Goal: Obtain resource: Obtain resource

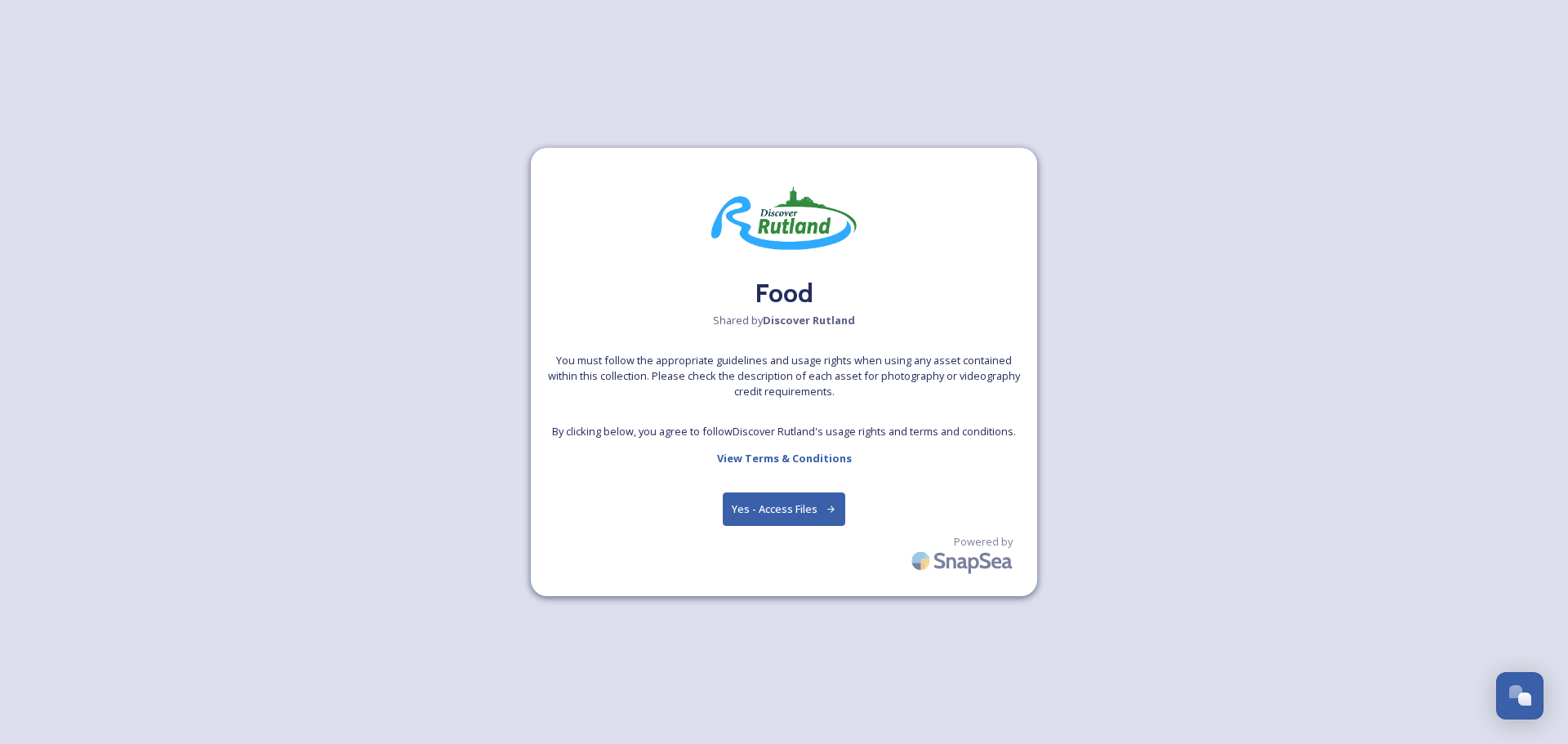
click at [790, 522] on button "Yes - Access Files" at bounding box center [784, 509] width 123 height 33
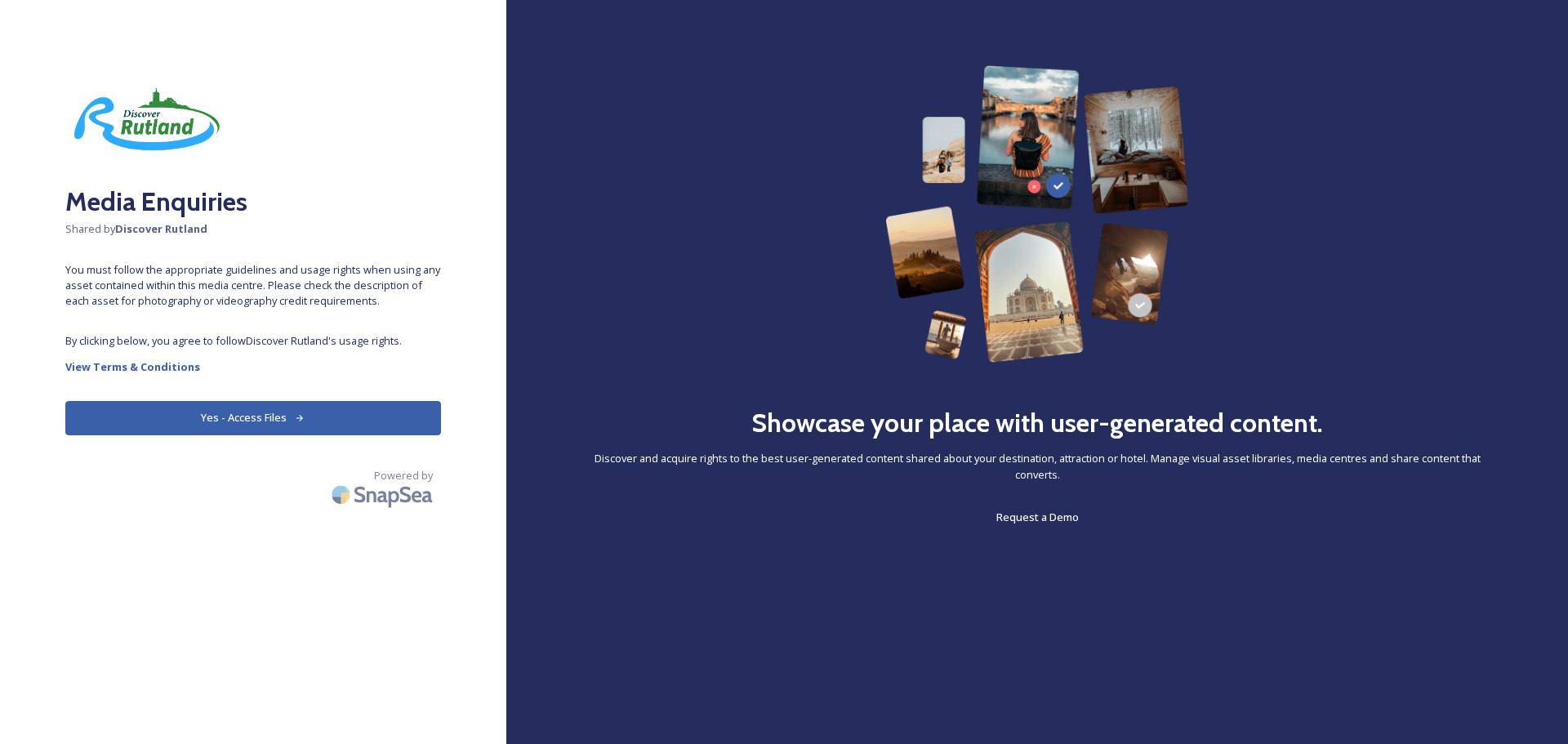
click at [341, 423] on button "Yes - Access Files" at bounding box center [253, 417] width 376 height 33
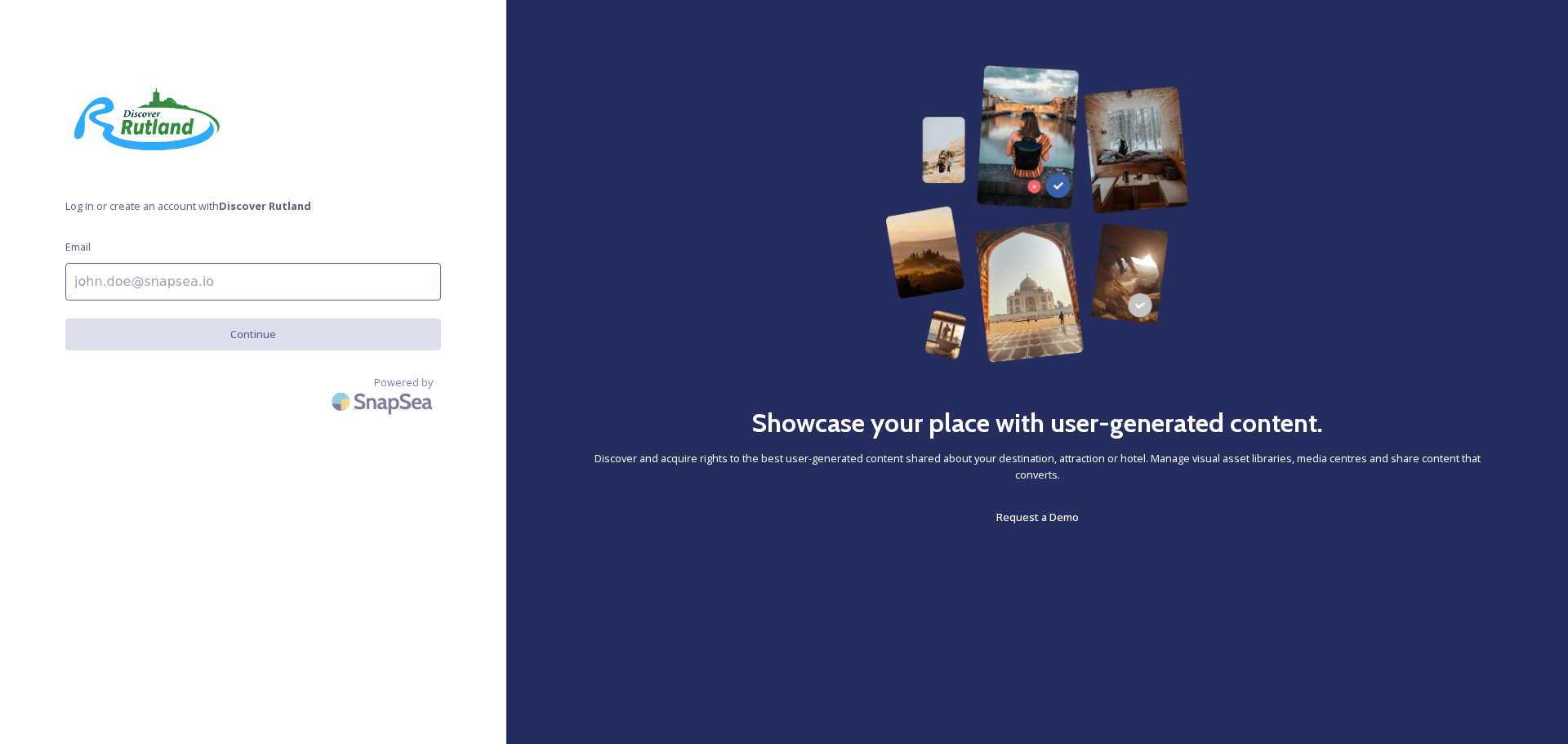
click at [242, 288] on input at bounding box center [253, 282] width 376 height 38
type input "martyna.wiecha@iliffepublishing.co.uk"
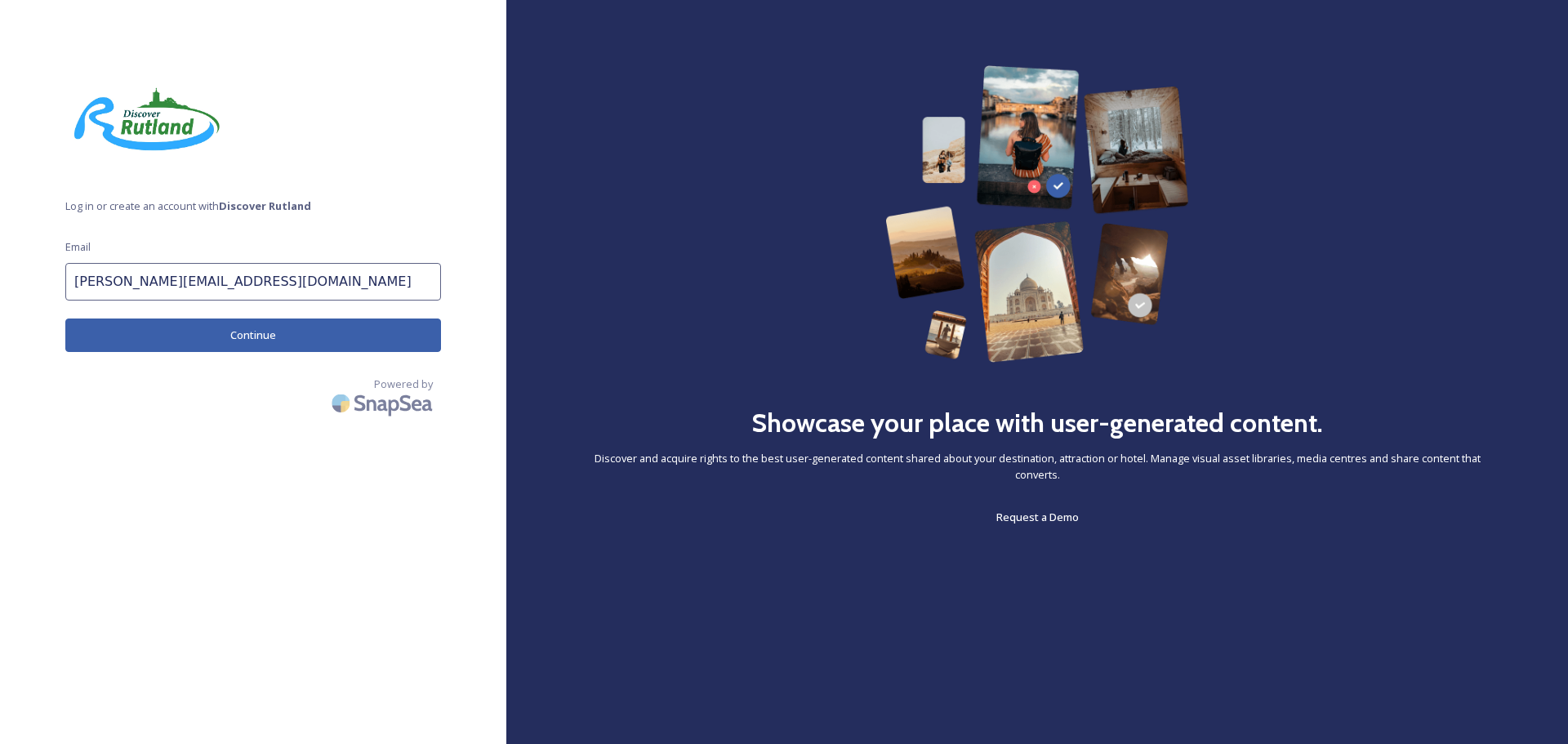
click at [296, 331] on button "Continue" at bounding box center [253, 335] width 376 height 33
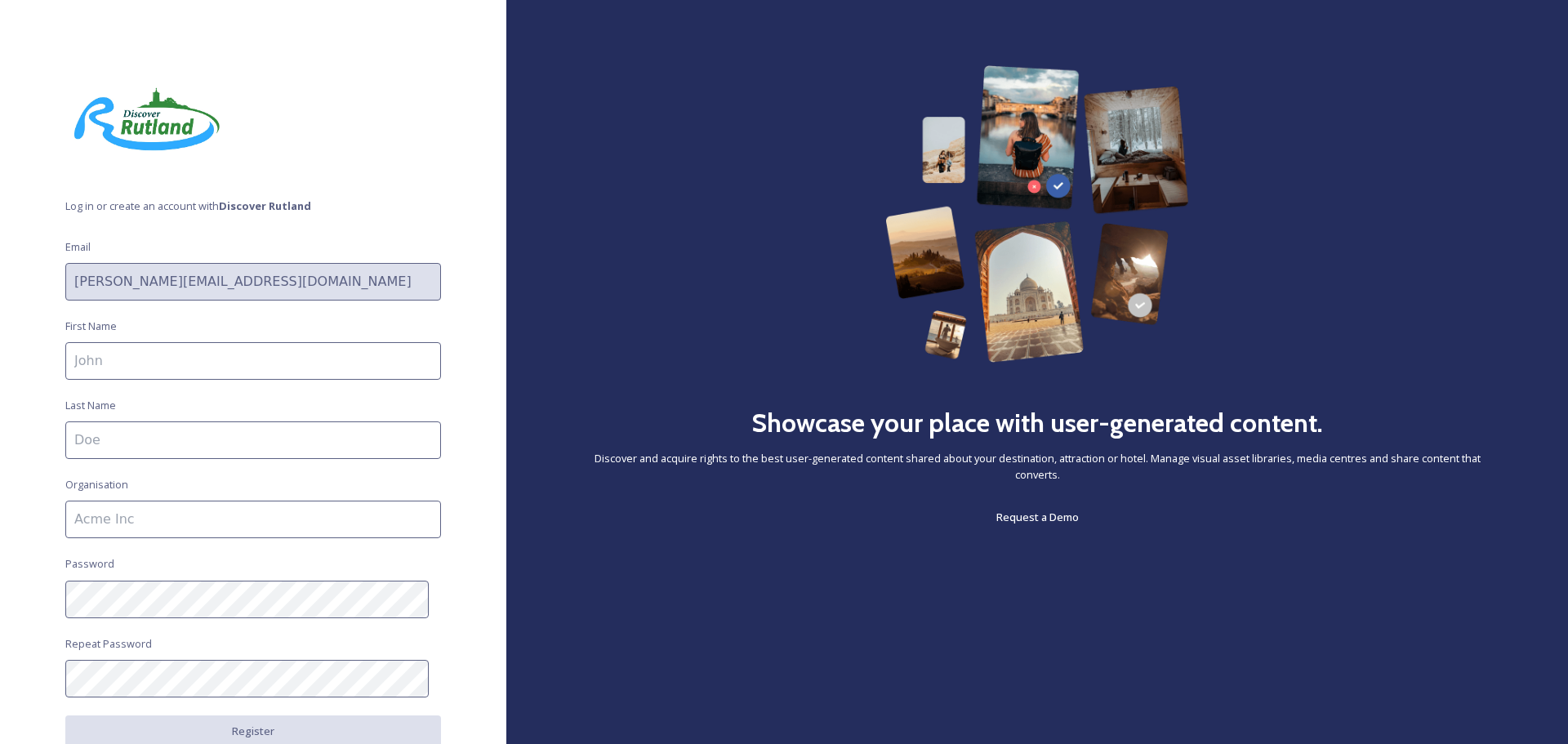
click at [141, 370] on input at bounding box center [253, 361] width 376 height 38
type input "Martyna"
click at [117, 434] on input at bounding box center [253, 441] width 376 height 38
type input "w"
type input "Wiecha"
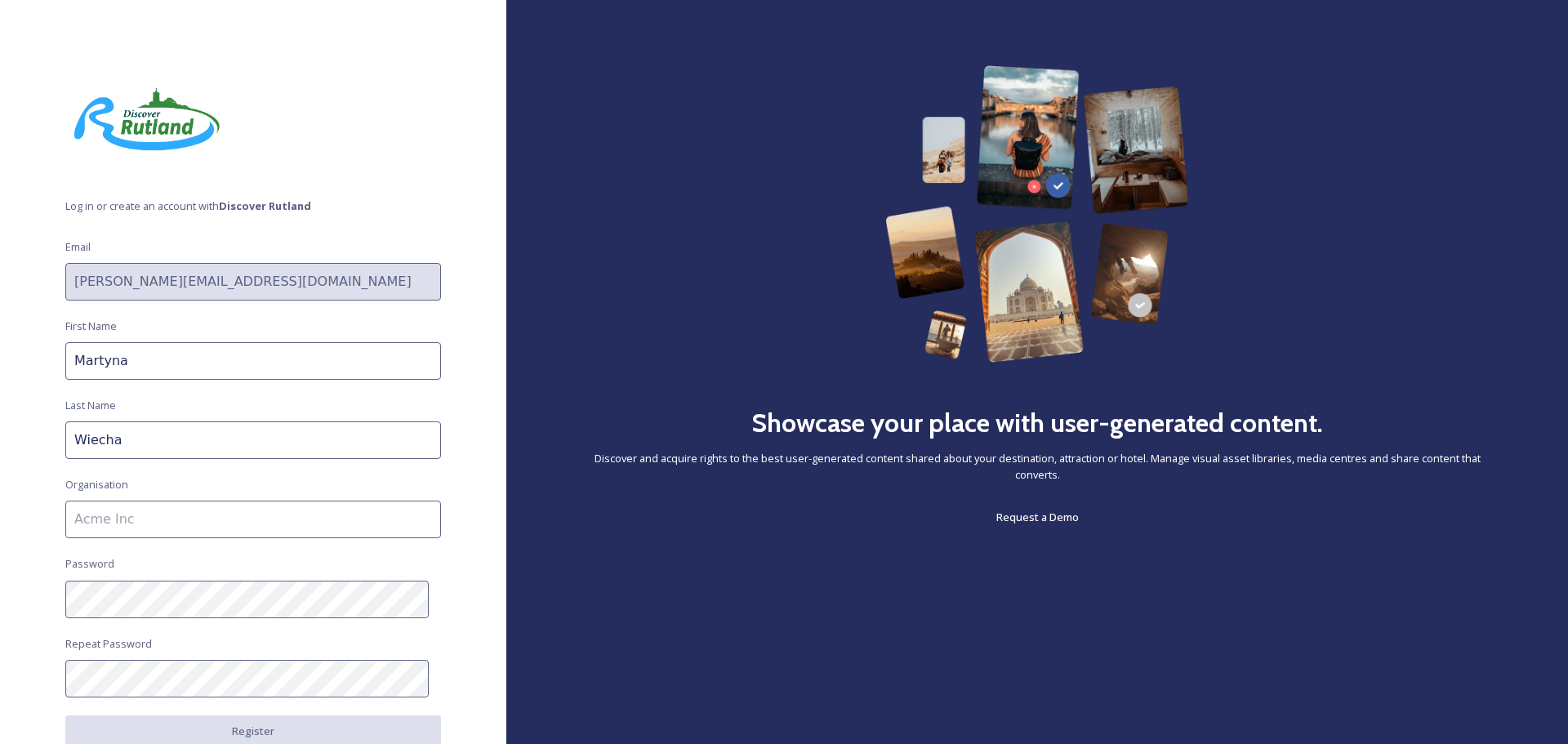
click at [116, 532] on input at bounding box center [253, 520] width 376 height 38
type input "Iliffe Media"
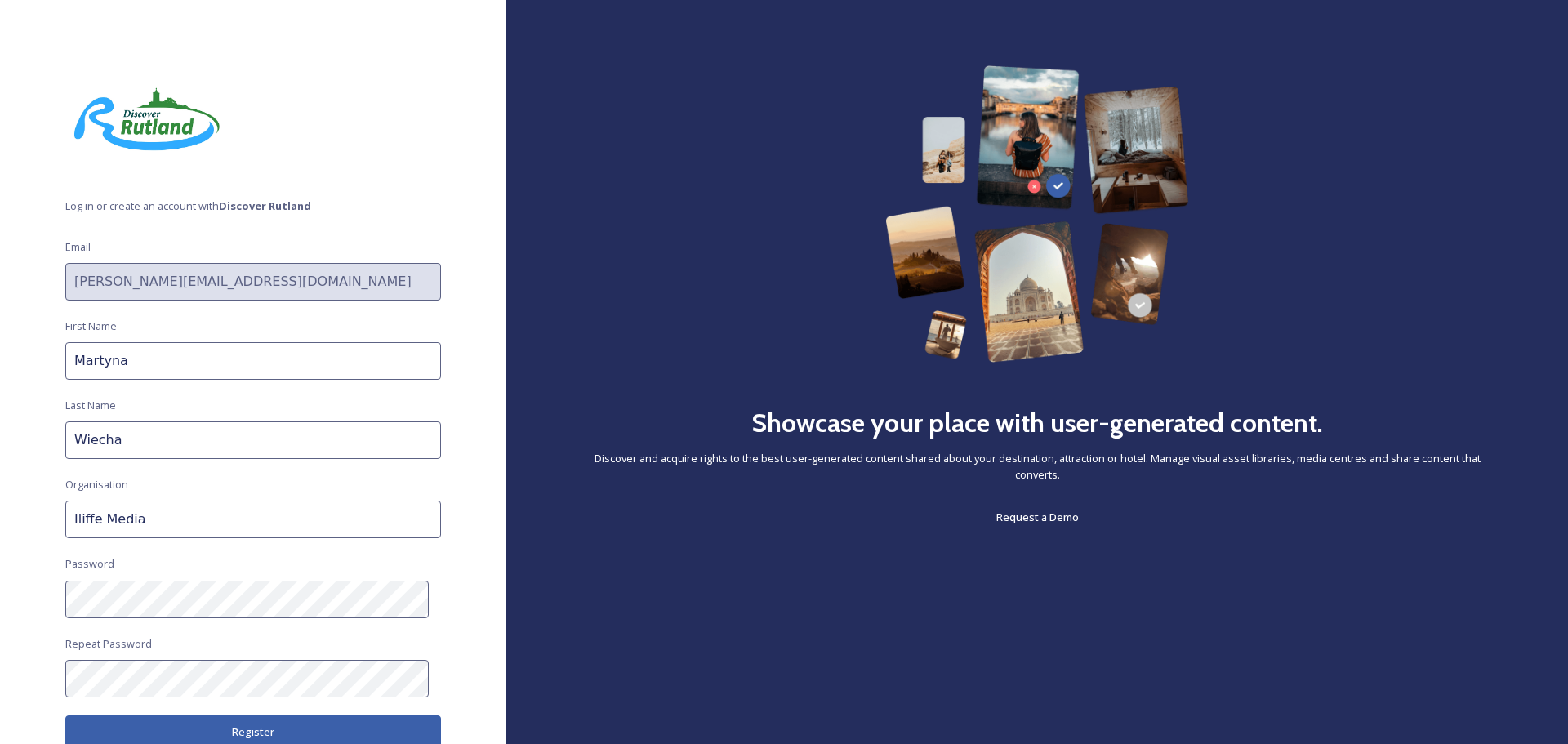
scroll to position [101, 0]
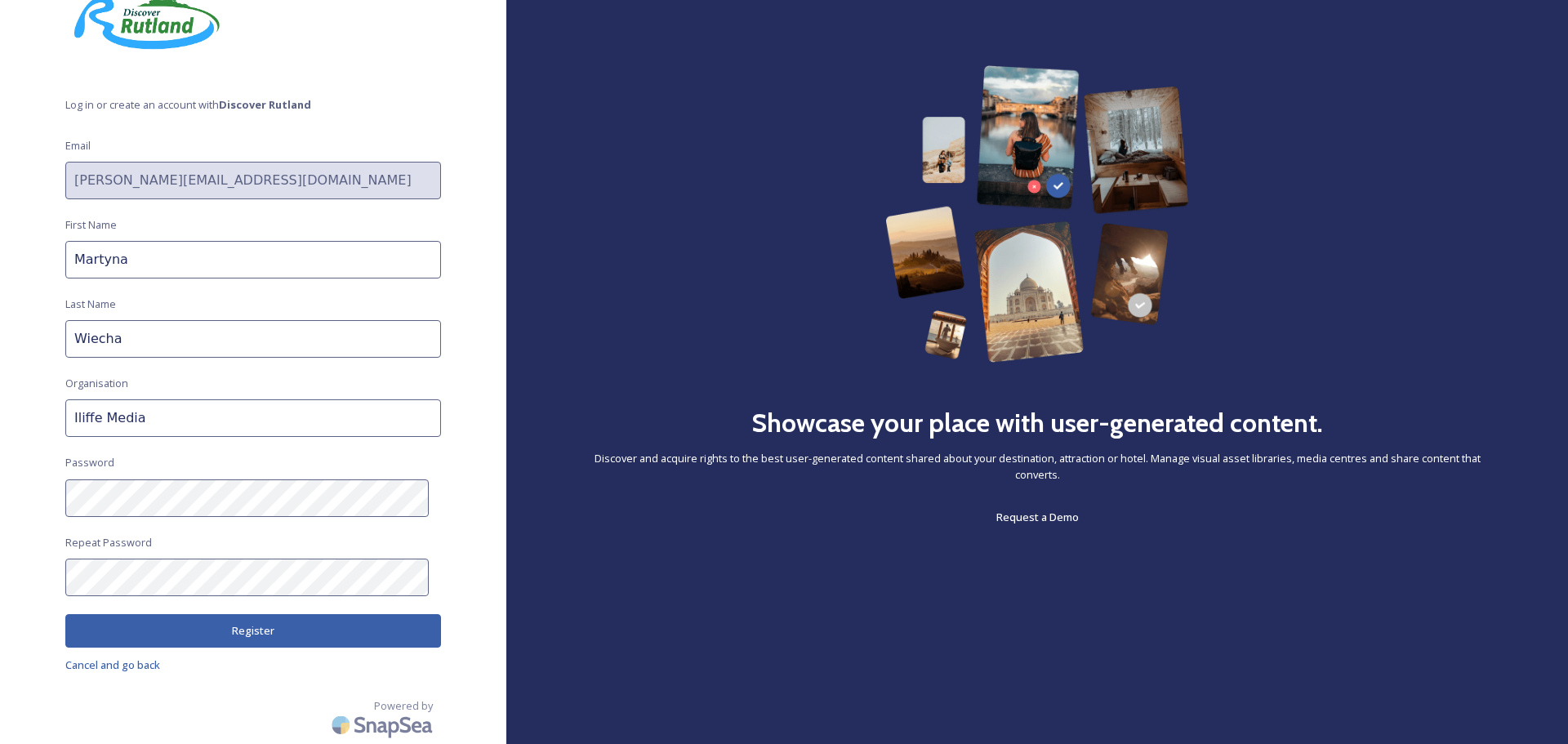
click at [253, 260] on input "Martyna" at bounding box center [253, 260] width 376 height 38
click at [136, 664] on span "Cancel and go back" at bounding box center [112, 665] width 95 height 14
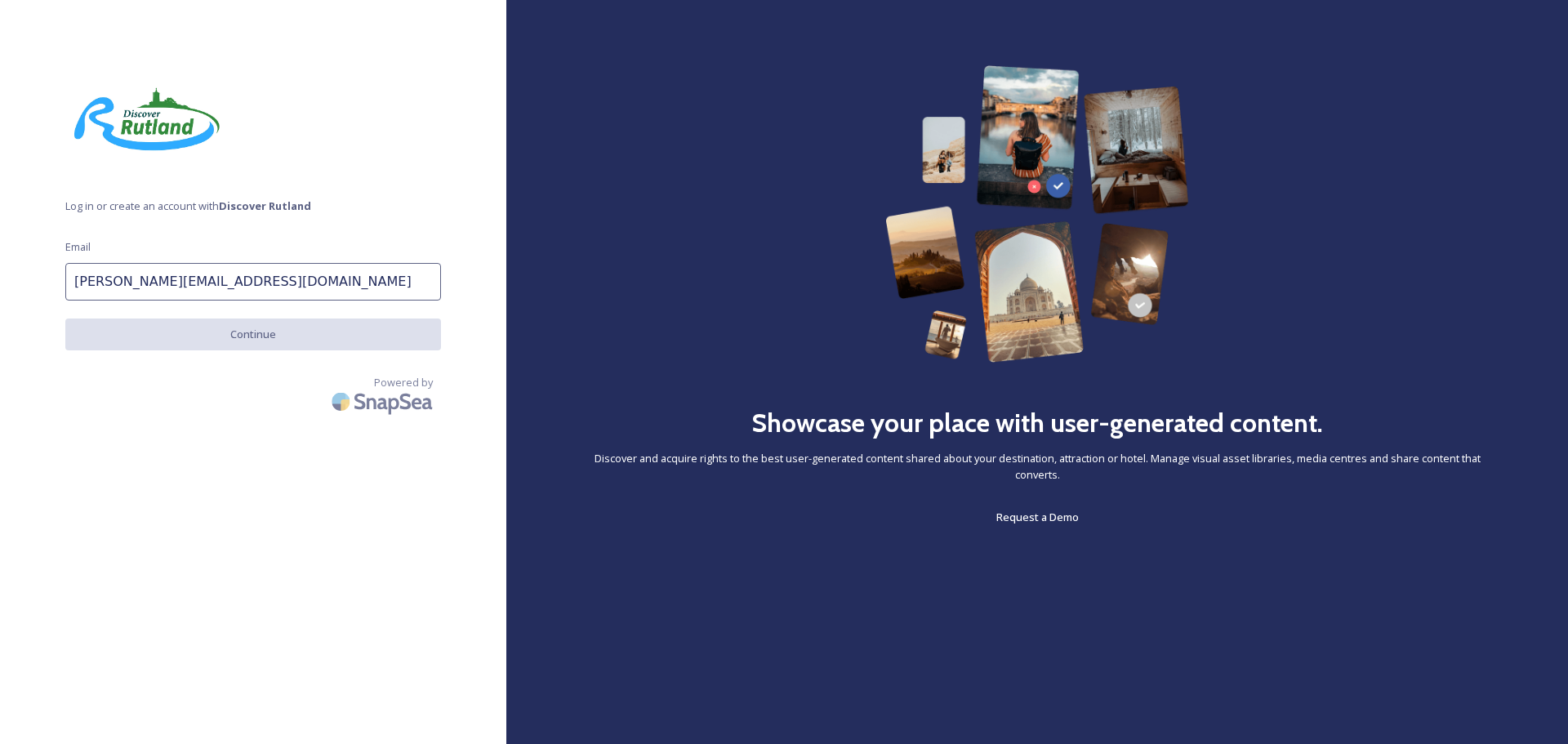
click at [256, 289] on input "martyna.wiecha@iliffepublishing.co.uk" at bounding box center [253, 282] width 376 height 38
click at [264, 289] on input "martyna.wiecha@iliffepublishing.co.uk" at bounding box center [253, 282] width 376 height 38
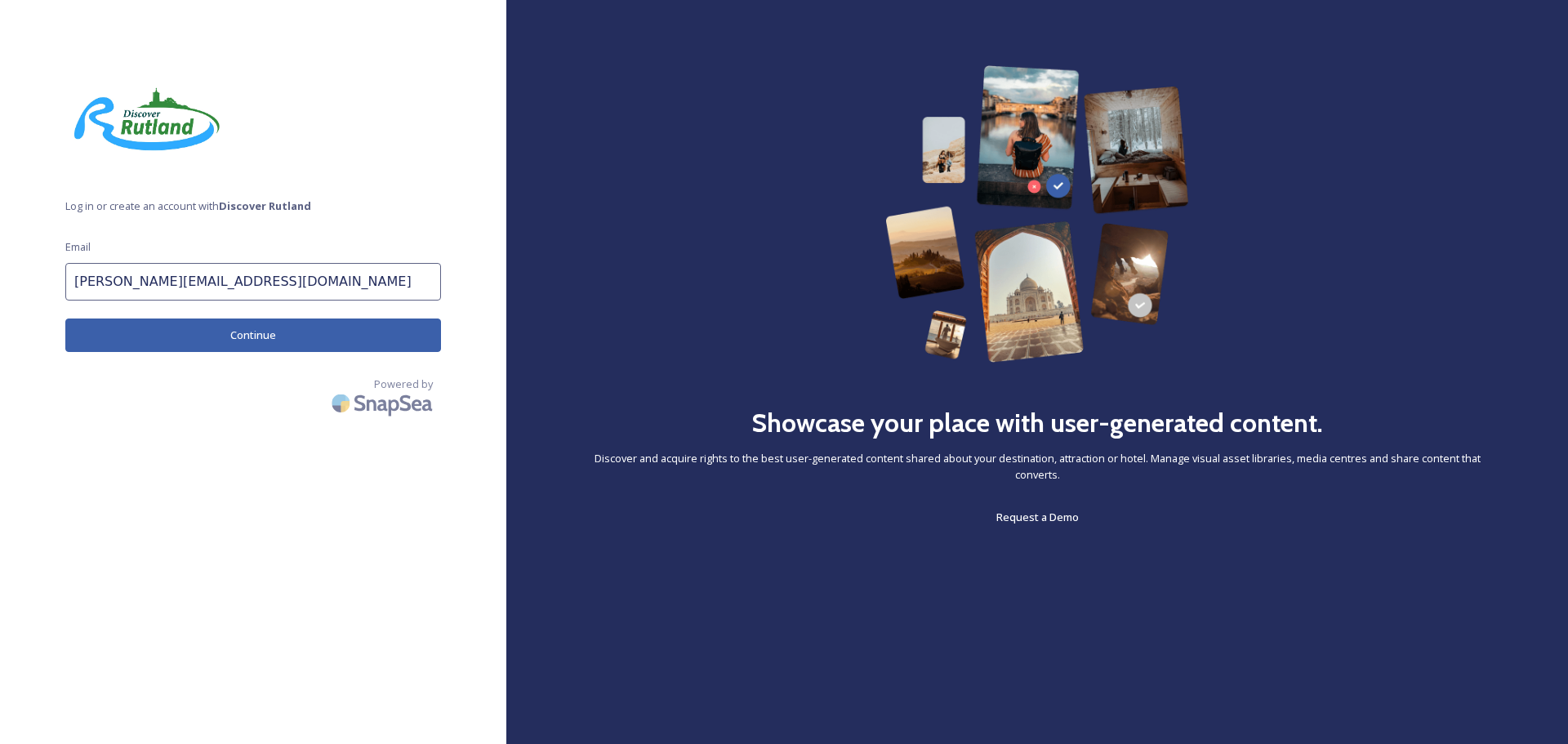
type input "martyna.wiecha@iliffemediaco.uk"
click at [255, 340] on button "Continue" at bounding box center [253, 335] width 376 height 33
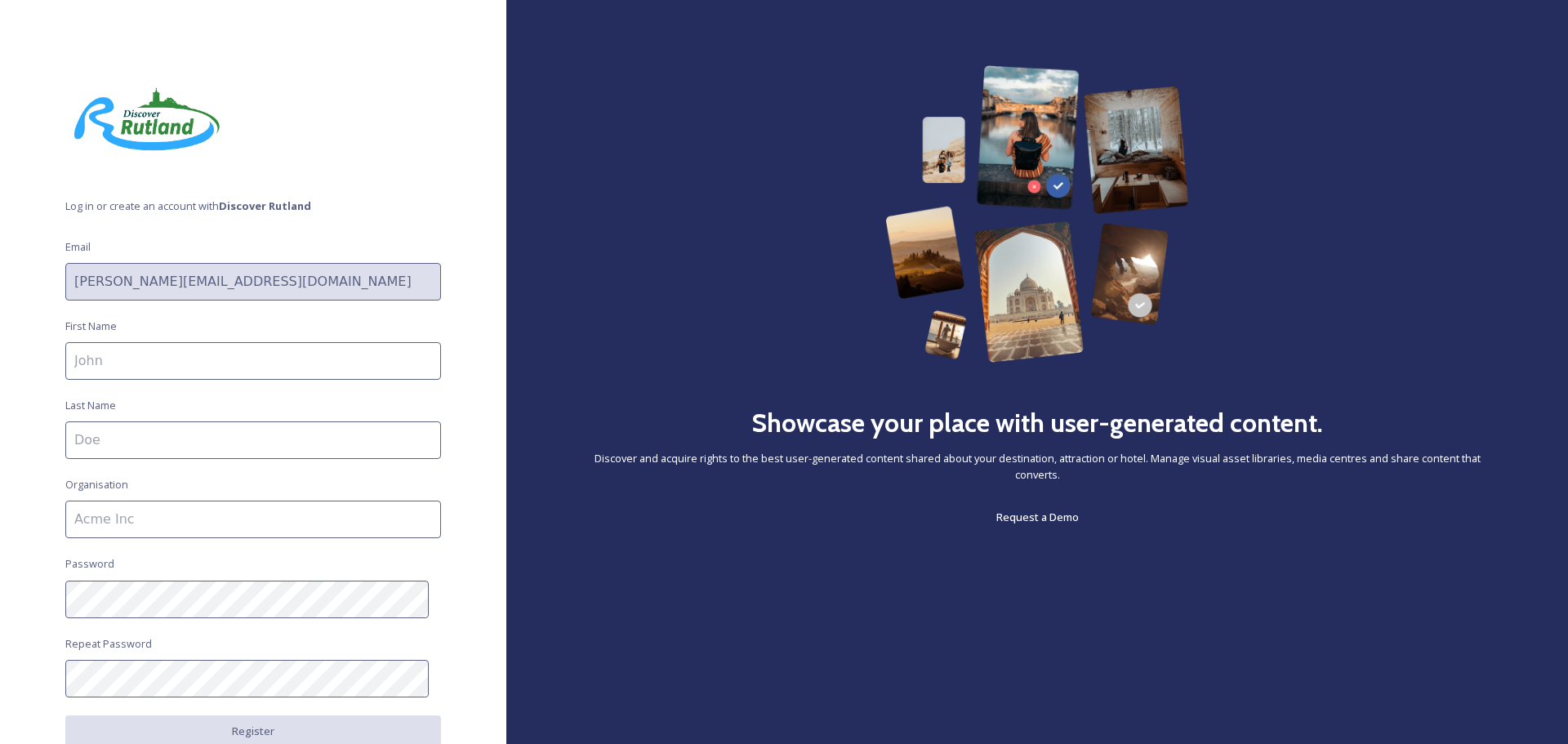
click at [218, 362] on input at bounding box center [253, 361] width 376 height 38
type input "Martyna"
click at [165, 445] on input at bounding box center [253, 441] width 376 height 38
type input "Wiecha"
click at [160, 516] on input at bounding box center [253, 520] width 376 height 38
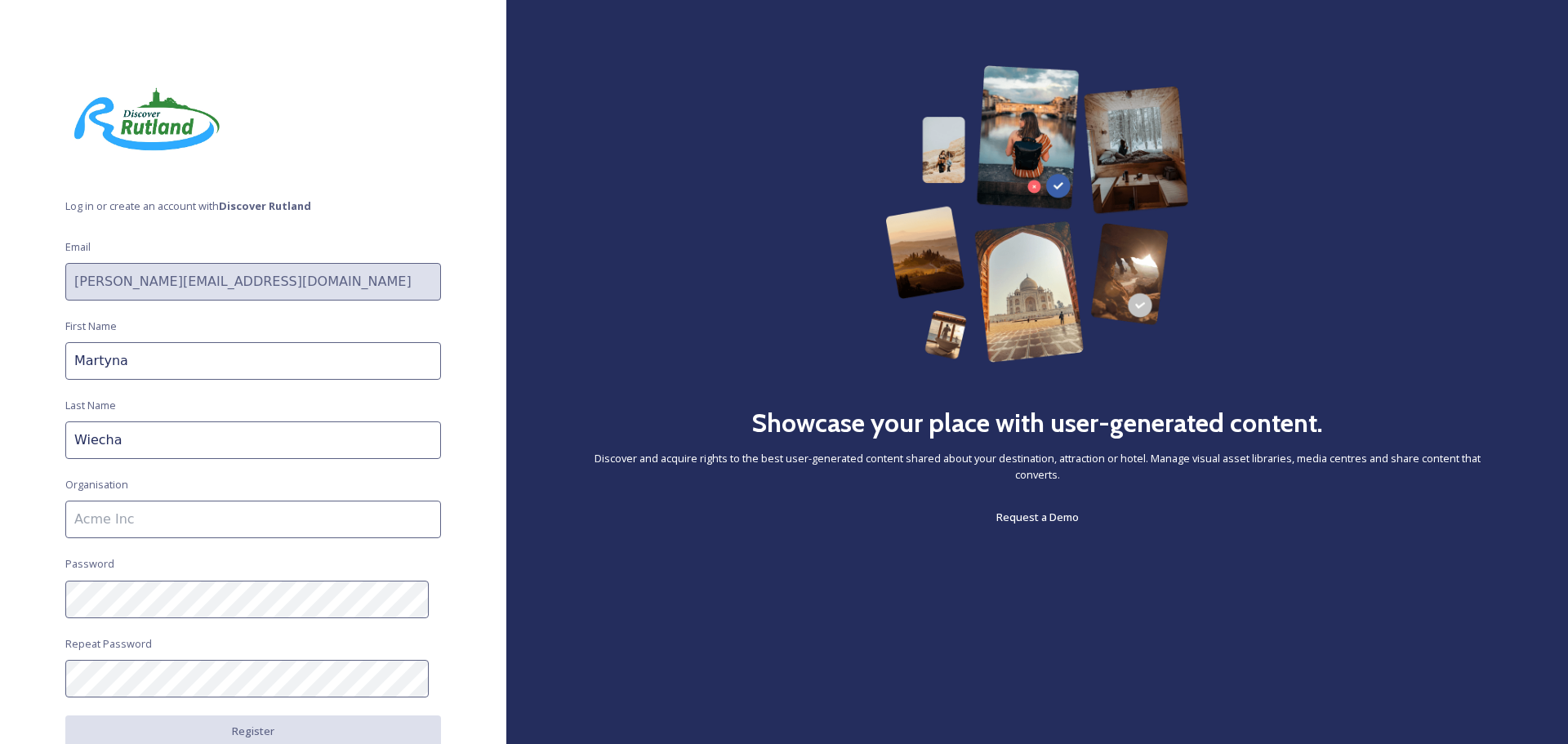
type input "Iliffe Media"
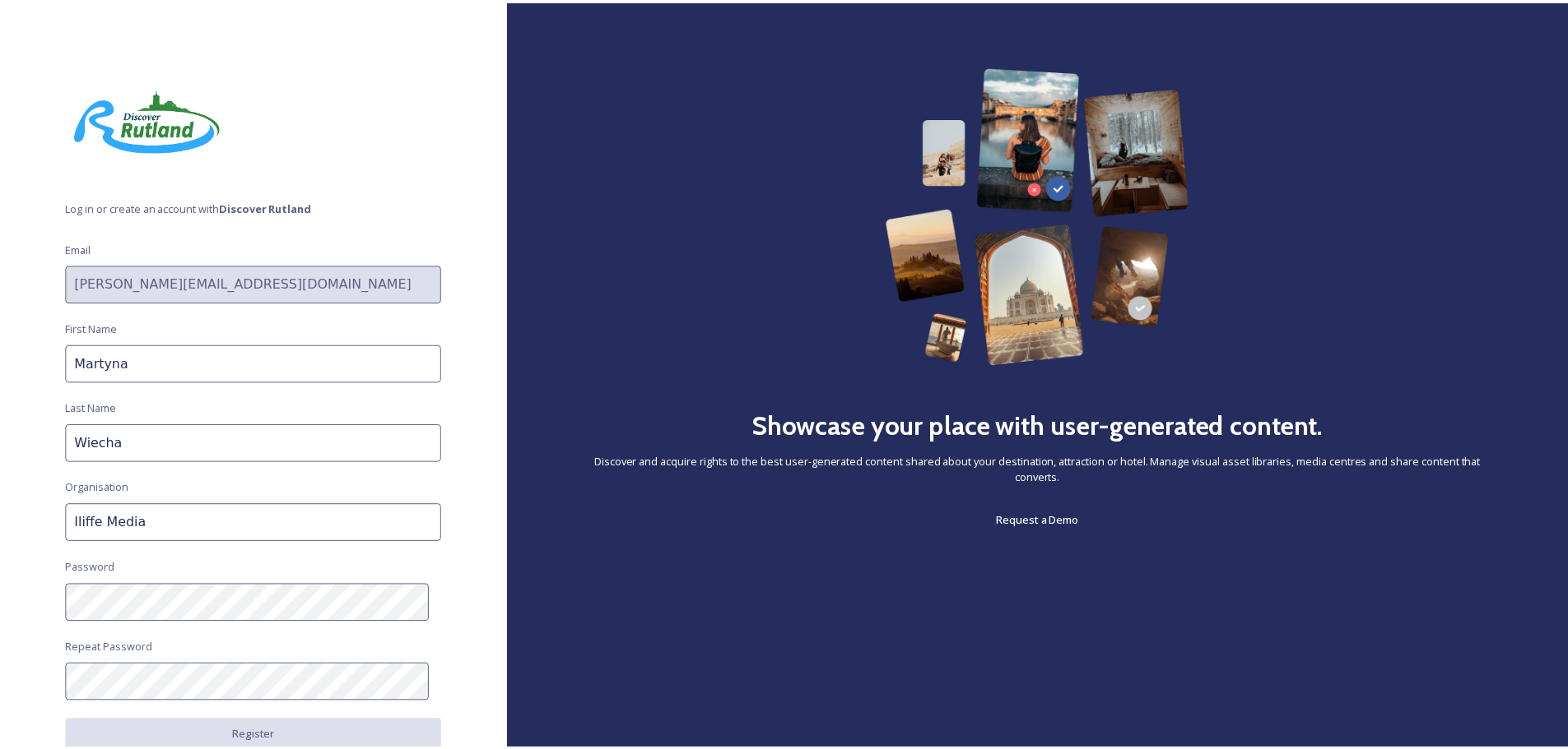
scroll to position [100, 0]
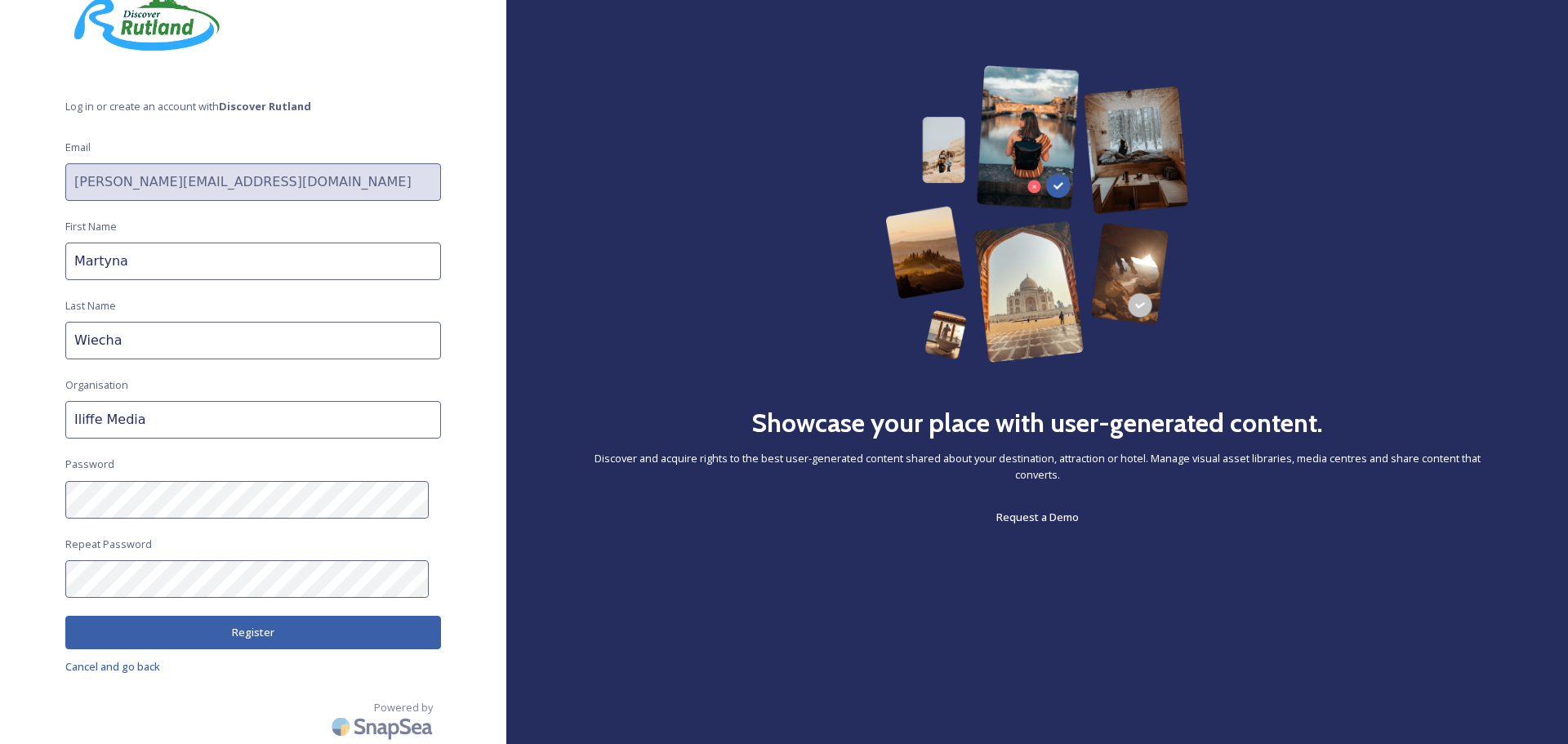
click at [227, 618] on button "Register" at bounding box center [253, 632] width 376 height 33
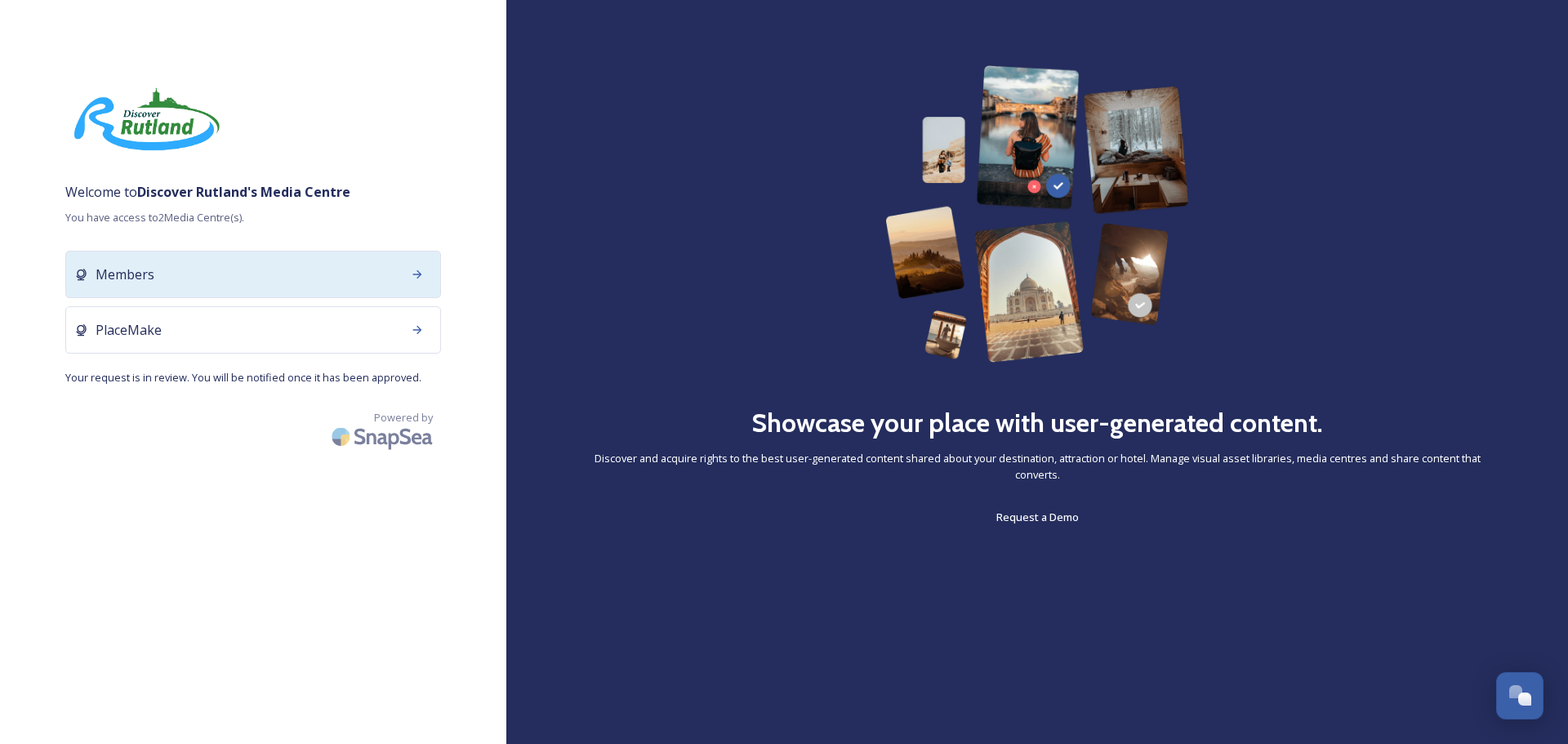
click at [188, 261] on div "Members" at bounding box center [253, 274] width 376 height 47
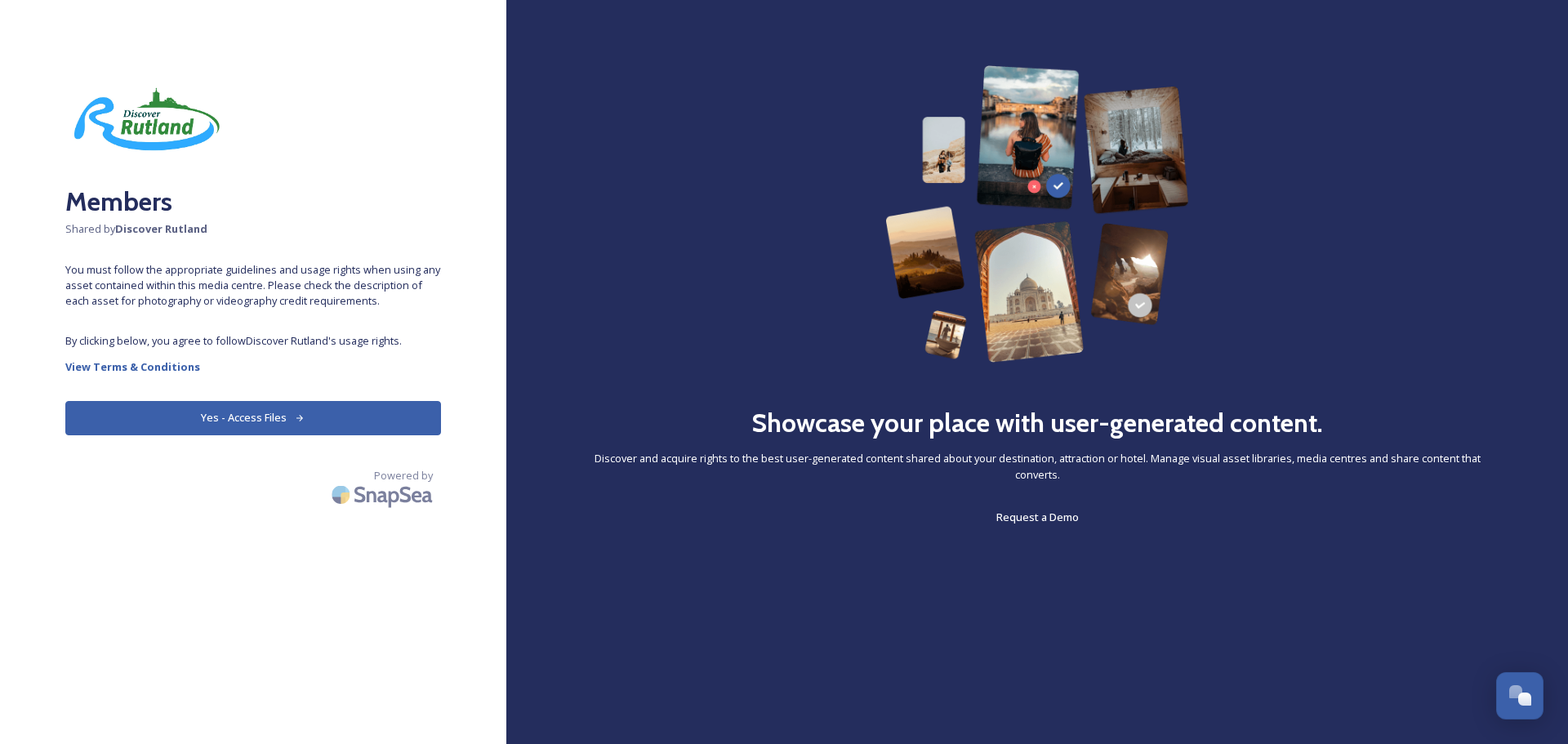
click at [269, 428] on button "Yes - Access Files" at bounding box center [253, 417] width 376 height 33
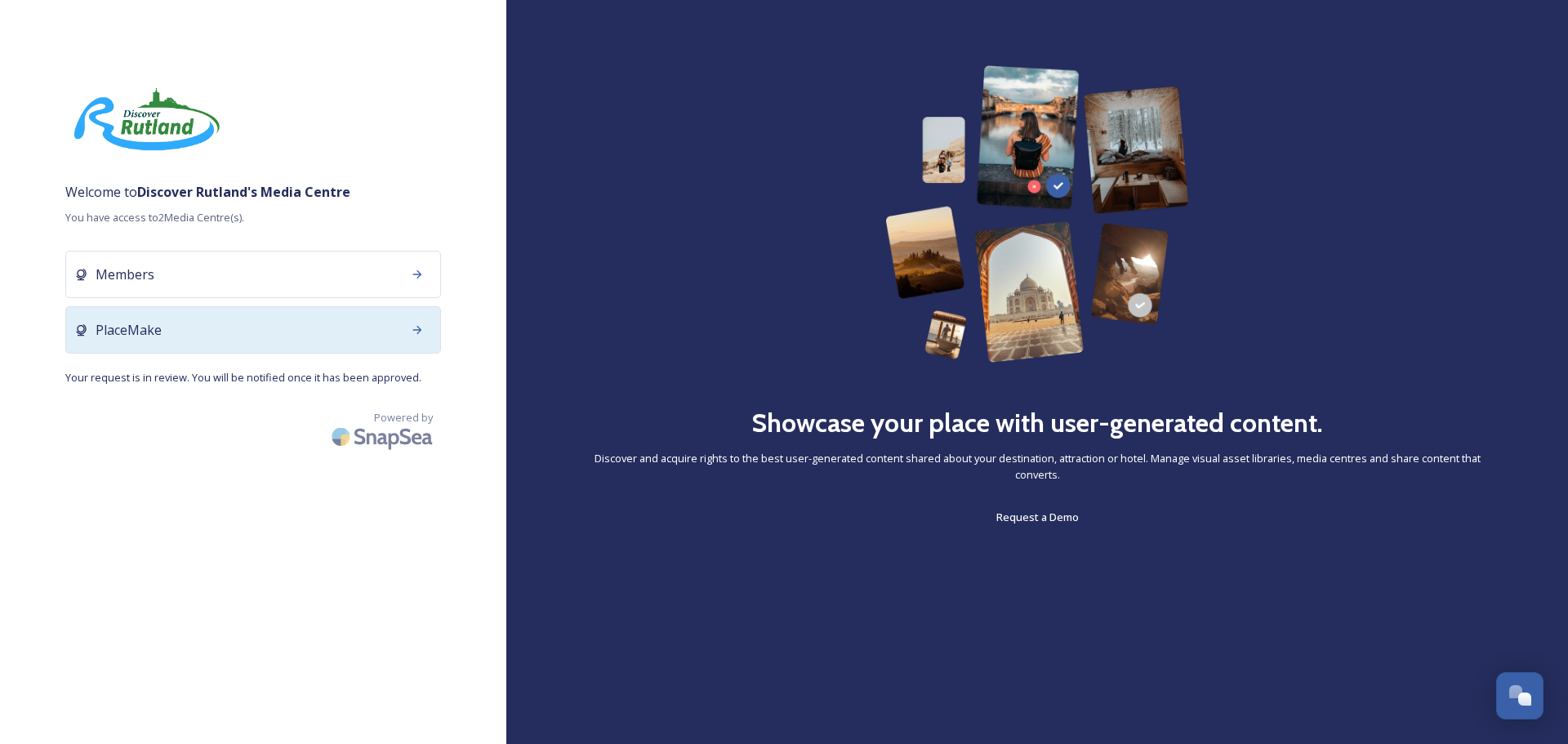
click at [201, 330] on div "PlaceMake" at bounding box center [253, 330] width 376 height 47
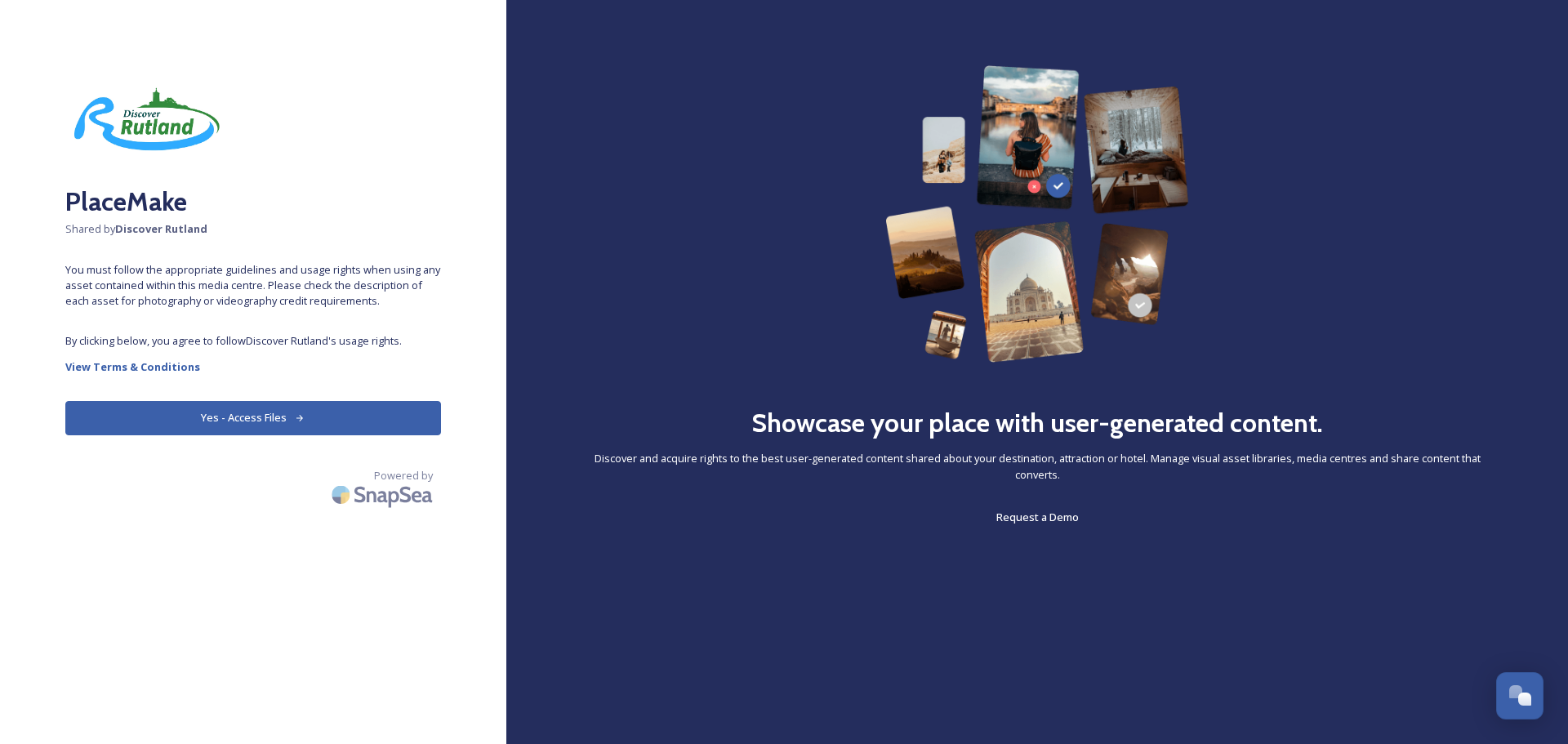
click at [229, 432] on button "Yes - Access Files" at bounding box center [253, 417] width 376 height 33
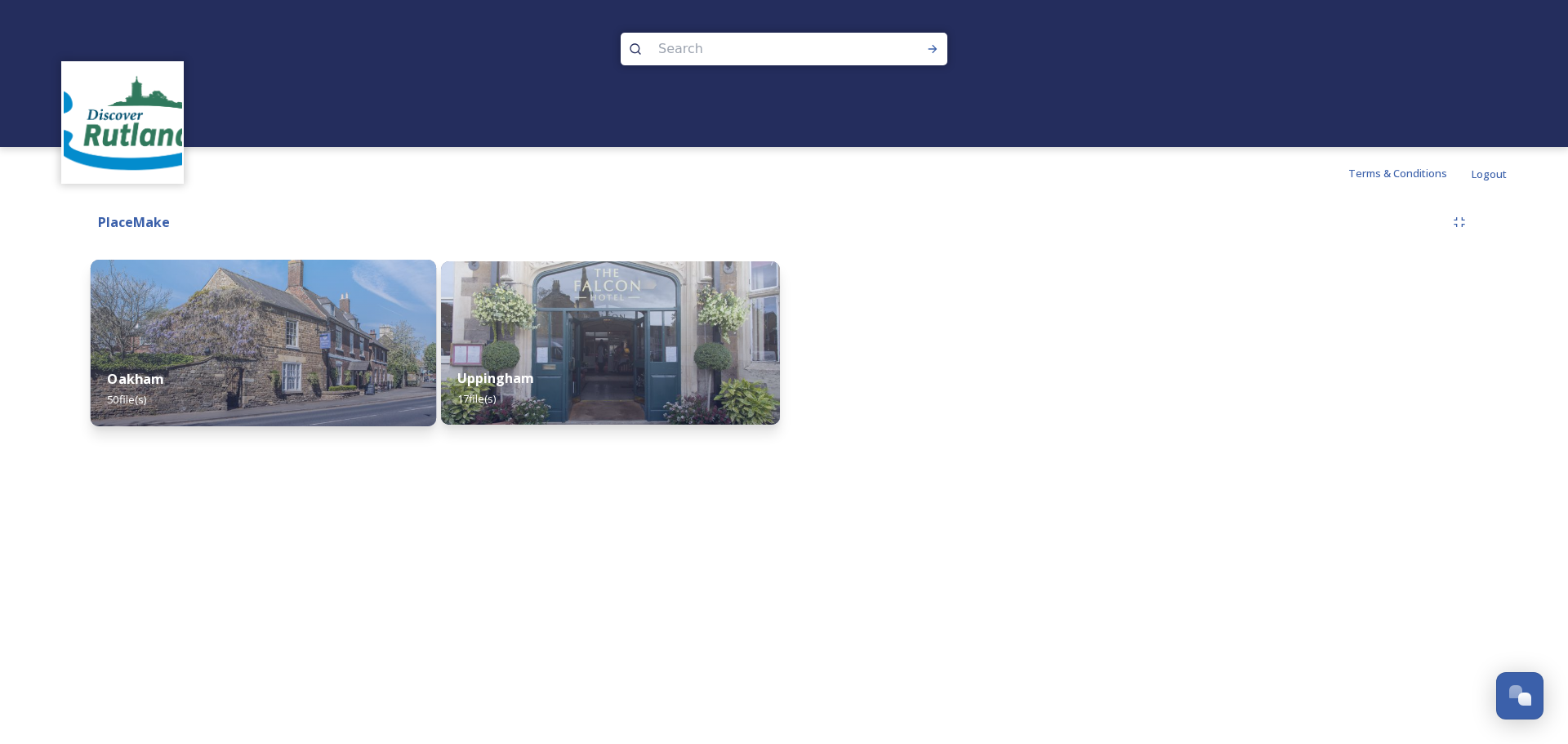
click at [296, 312] on img at bounding box center [263, 343] width 346 height 167
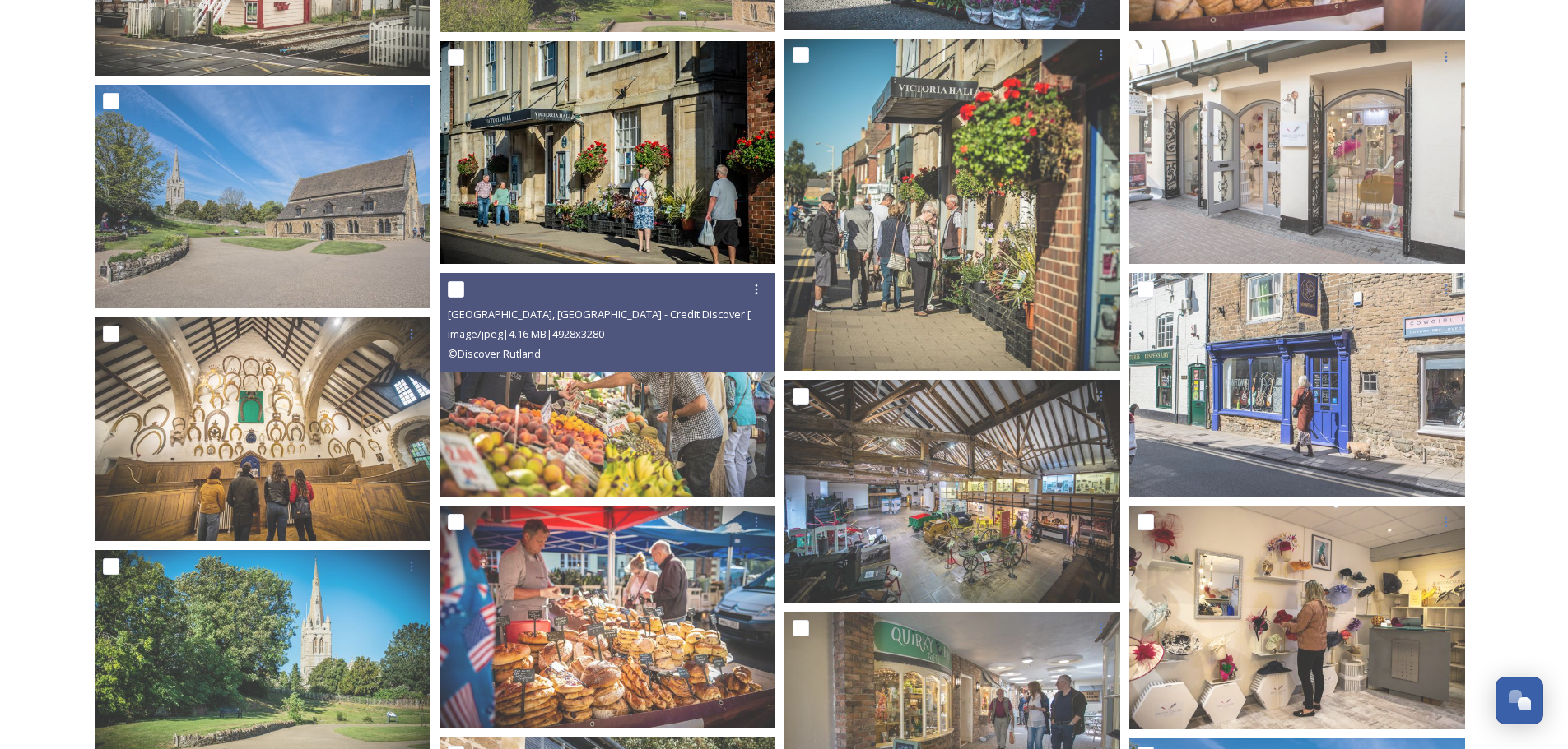
scroll to position [737, 0]
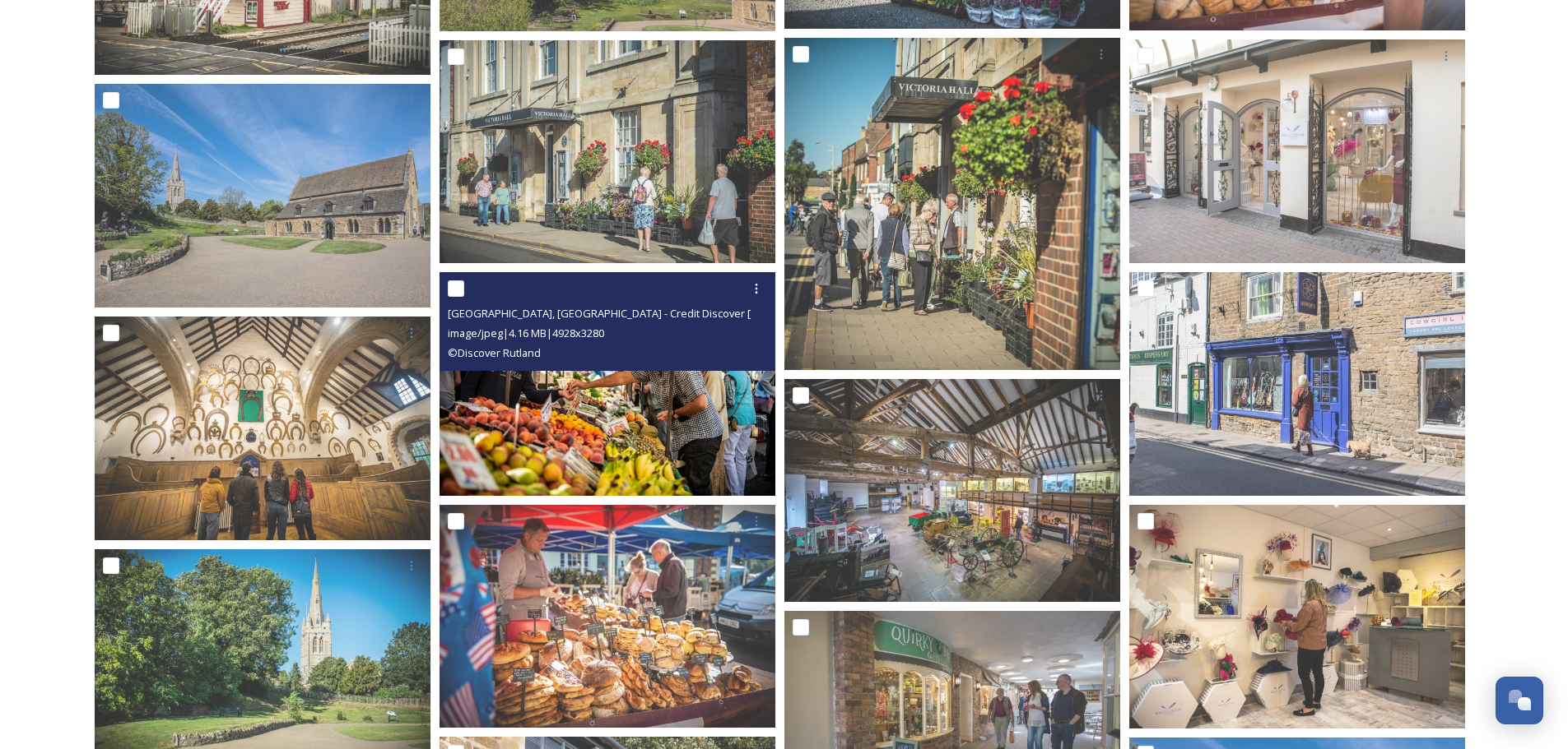
click at [454, 289] on input "checkbox" at bounding box center [456, 289] width 16 height 16
checkbox input "true"
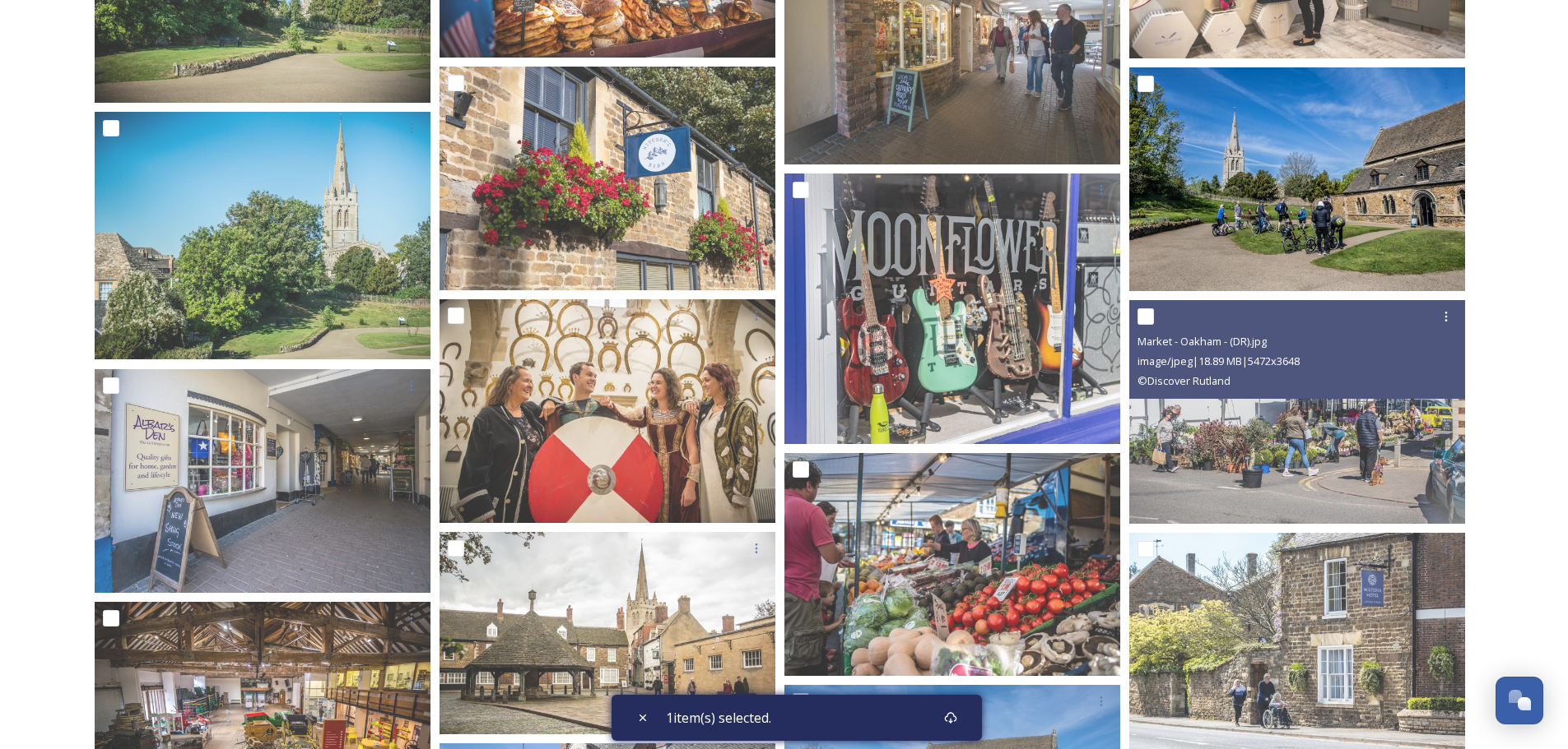
scroll to position [1408, 0]
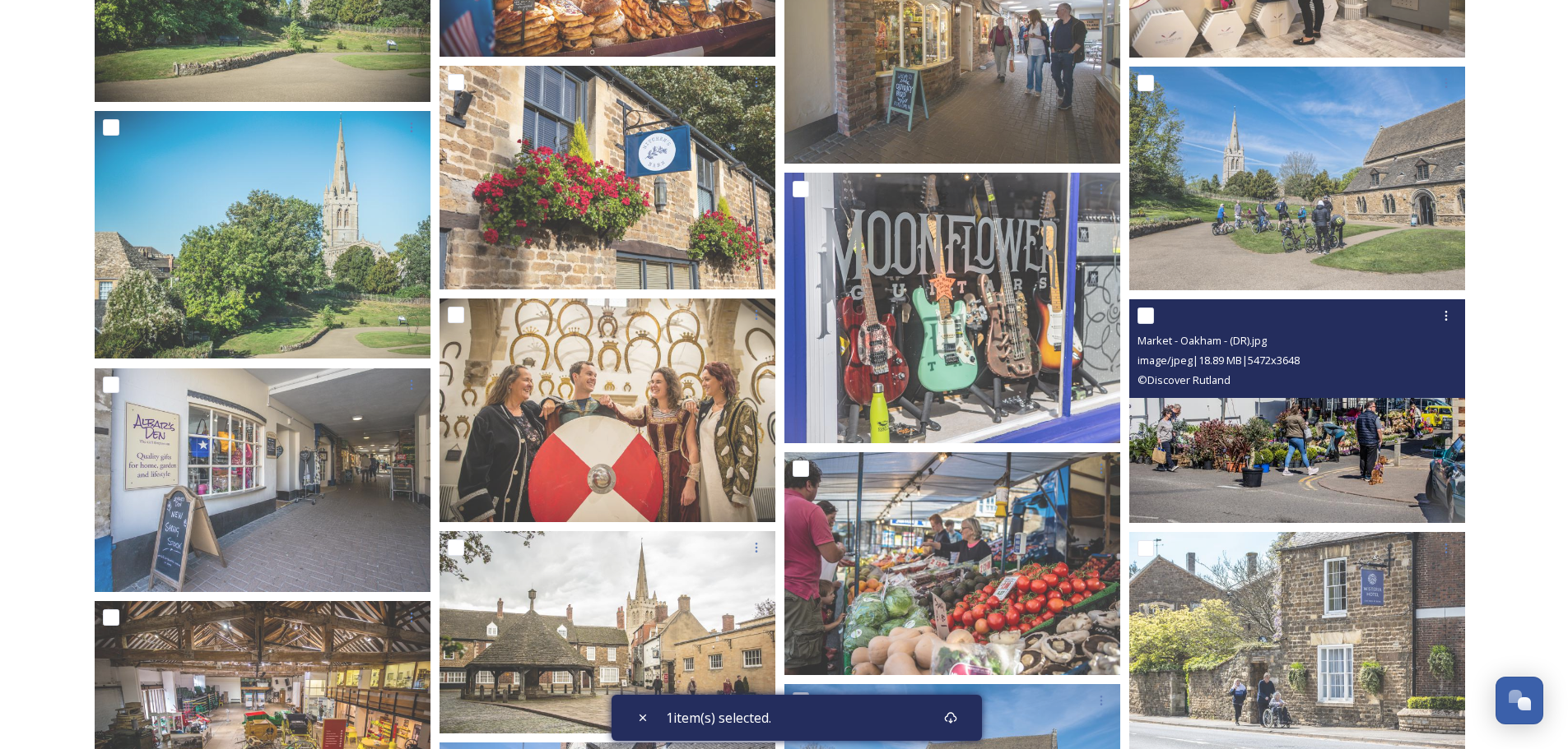
click at [1145, 320] on input "checkbox" at bounding box center [1145, 315] width 16 height 16
checkbox input "false"
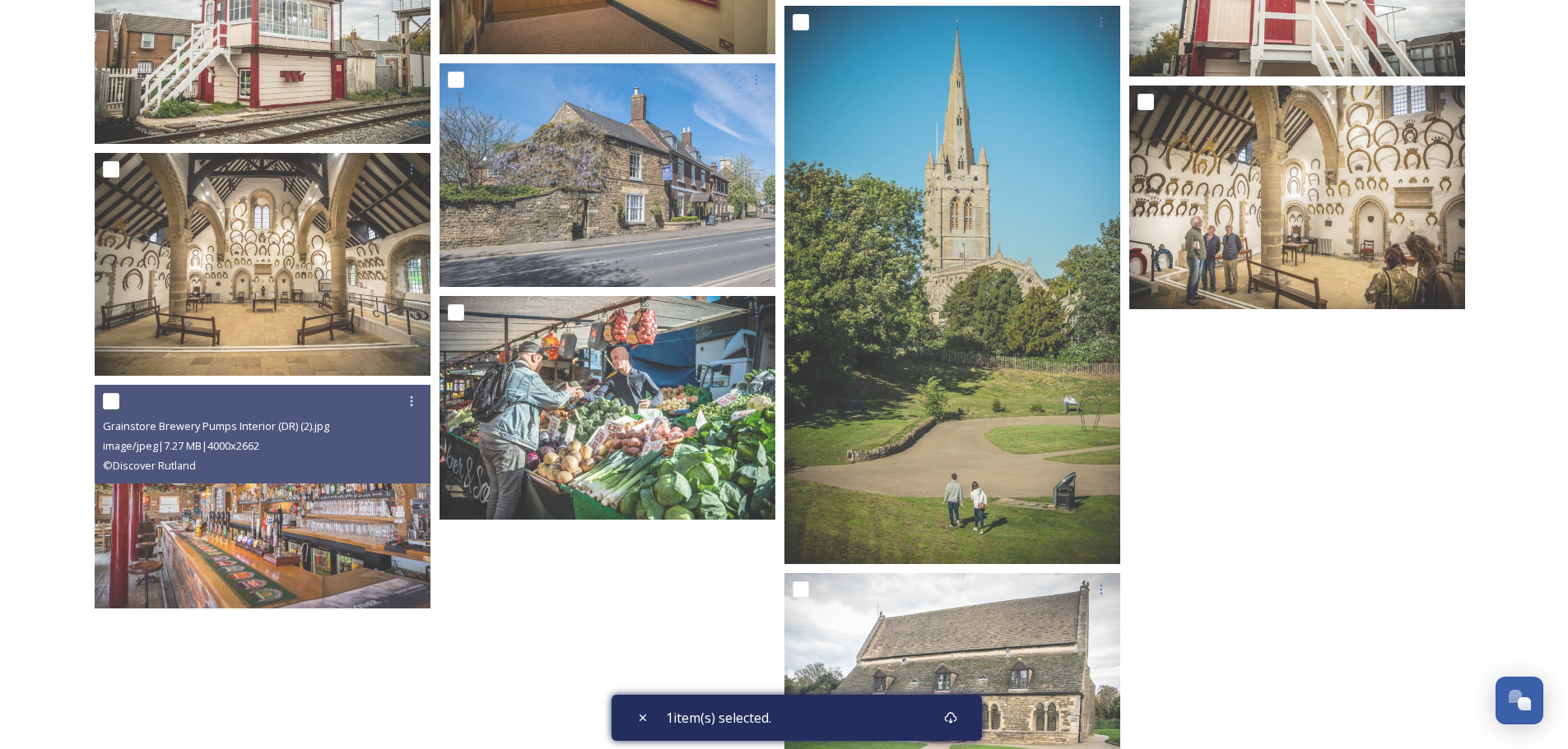
scroll to position [2868, 0]
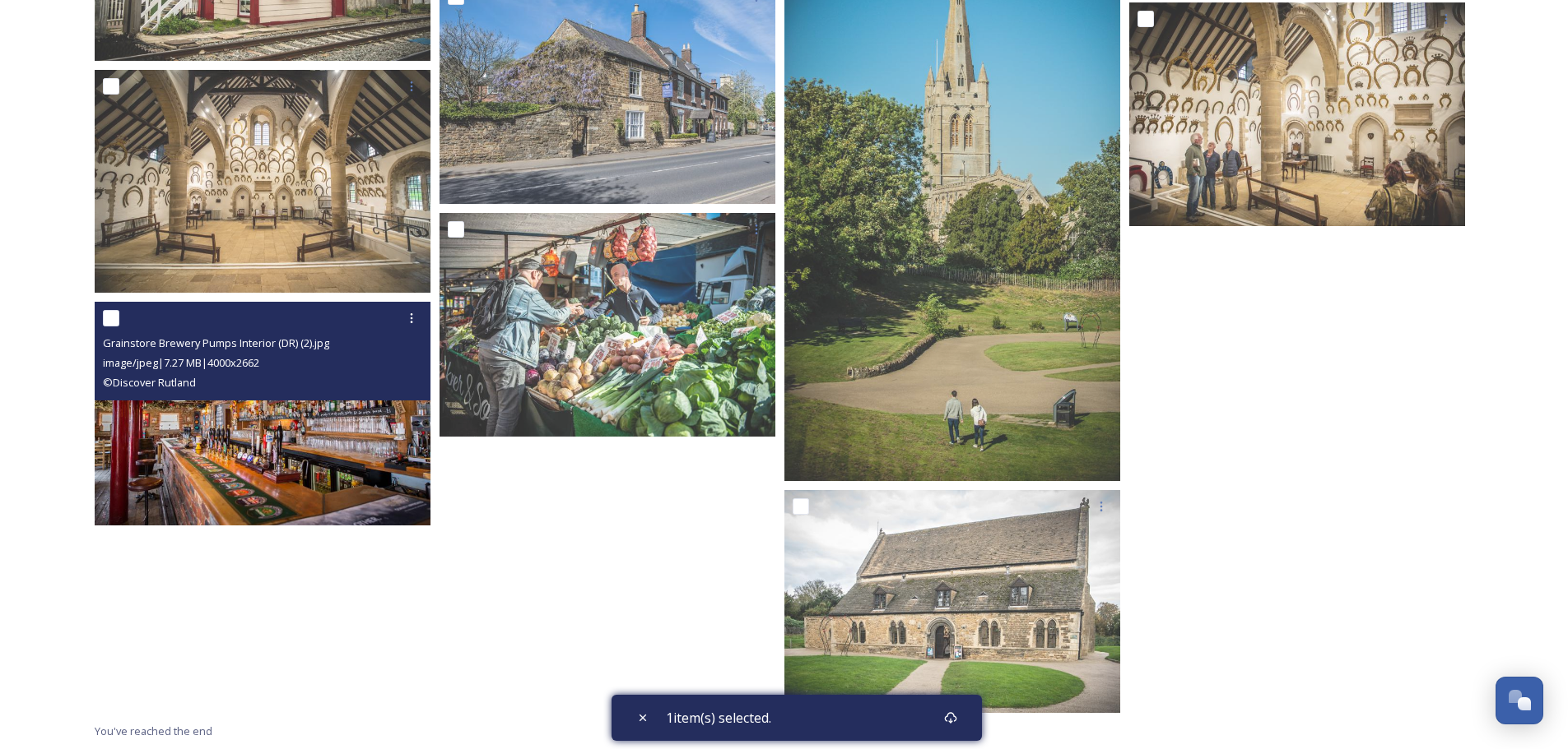
click at [116, 325] on input "checkbox" at bounding box center [111, 318] width 16 height 16
checkbox input "true"
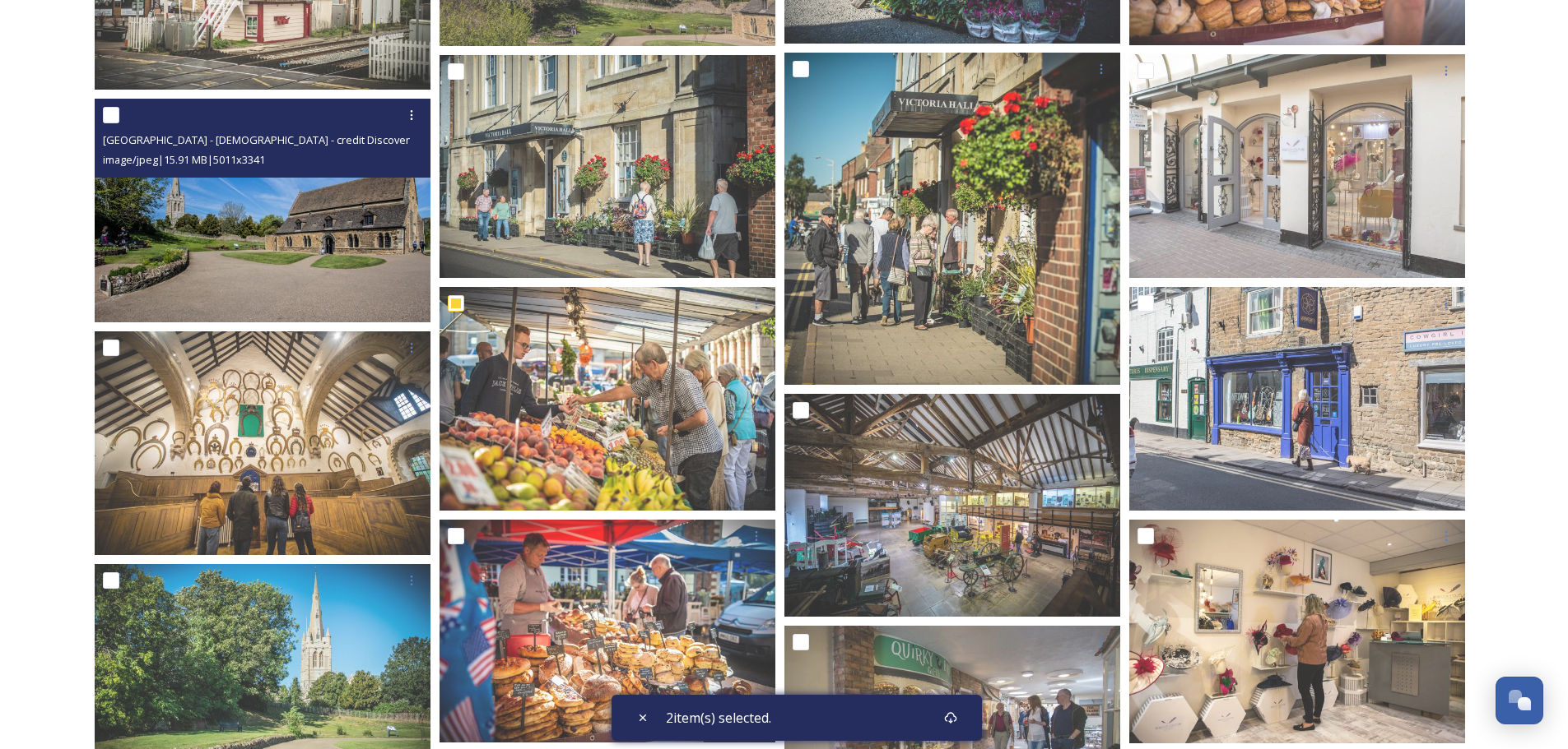
scroll to position [684, 0]
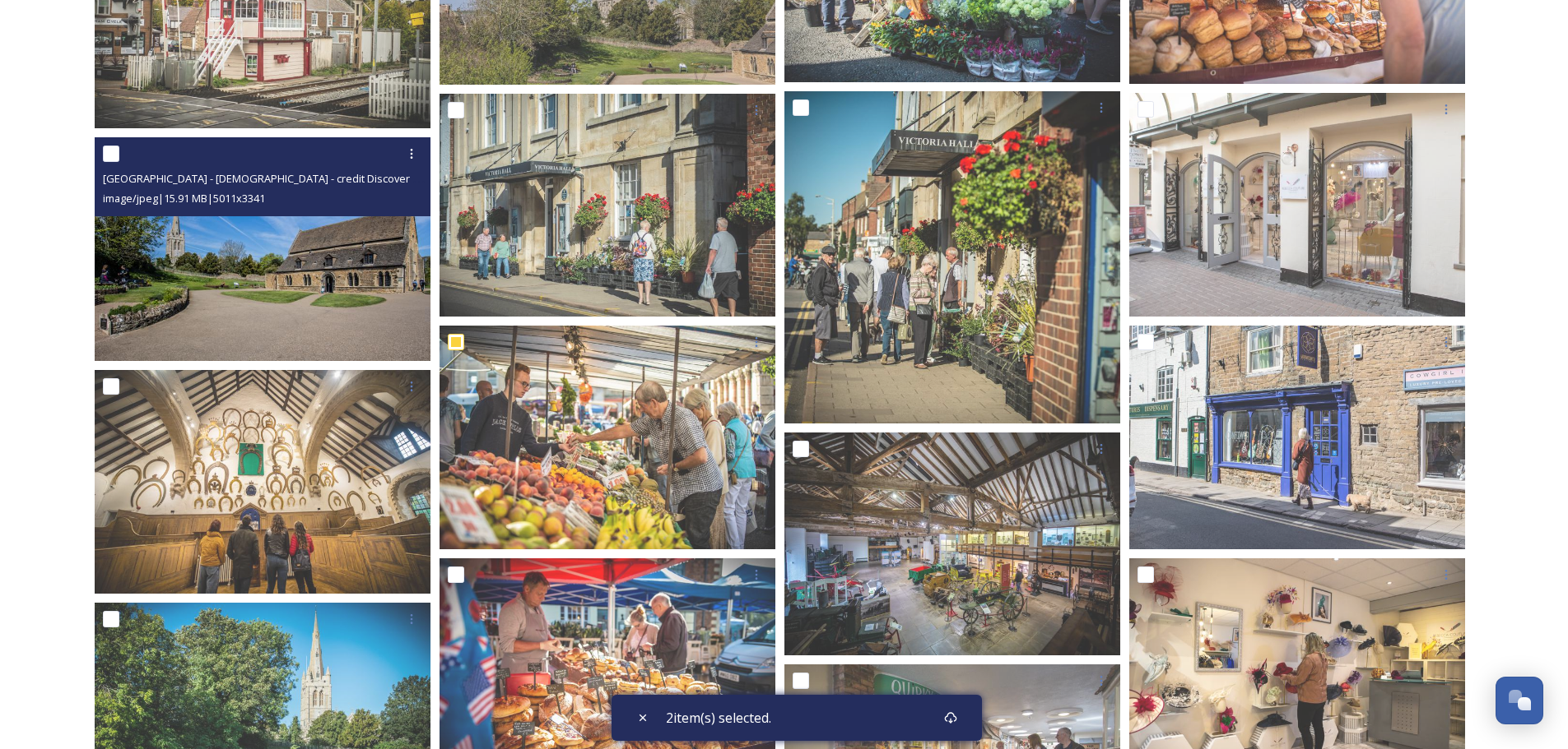
click at [115, 157] on input "checkbox" at bounding box center [111, 154] width 16 height 16
checkbox input "true"
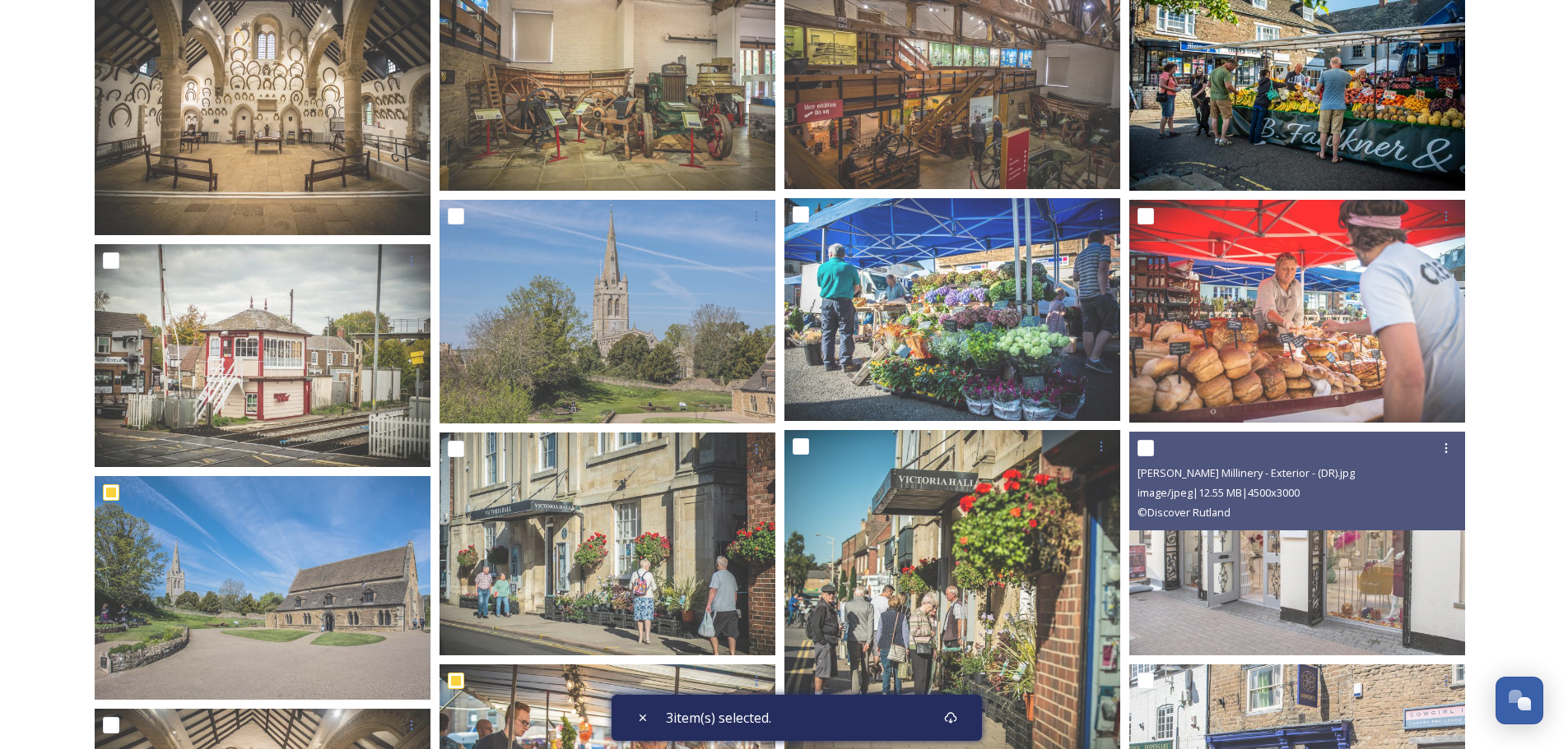
scroll to position [409, 0]
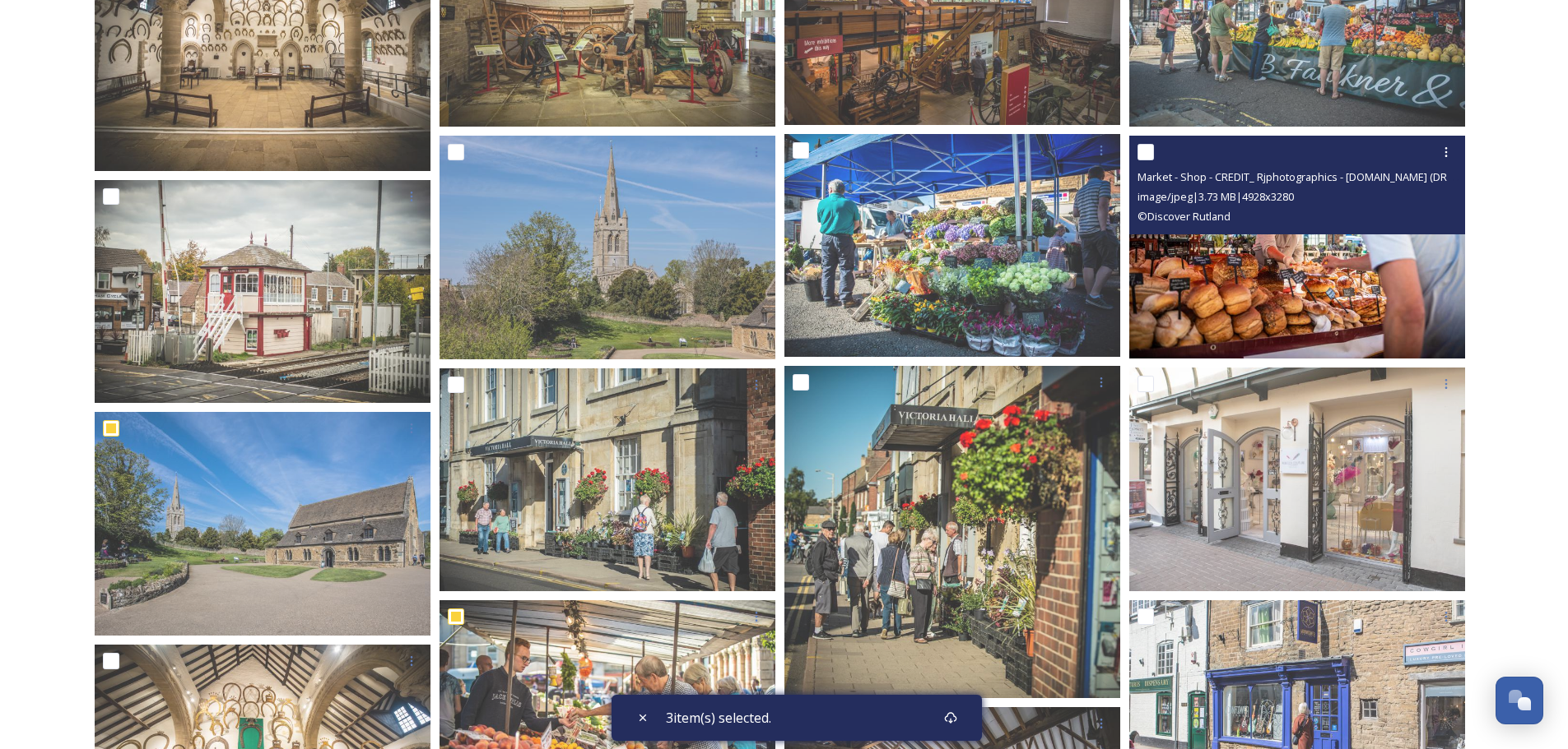
click at [1145, 156] on input "checkbox" at bounding box center [1145, 152] width 16 height 16
checkbox input "true"
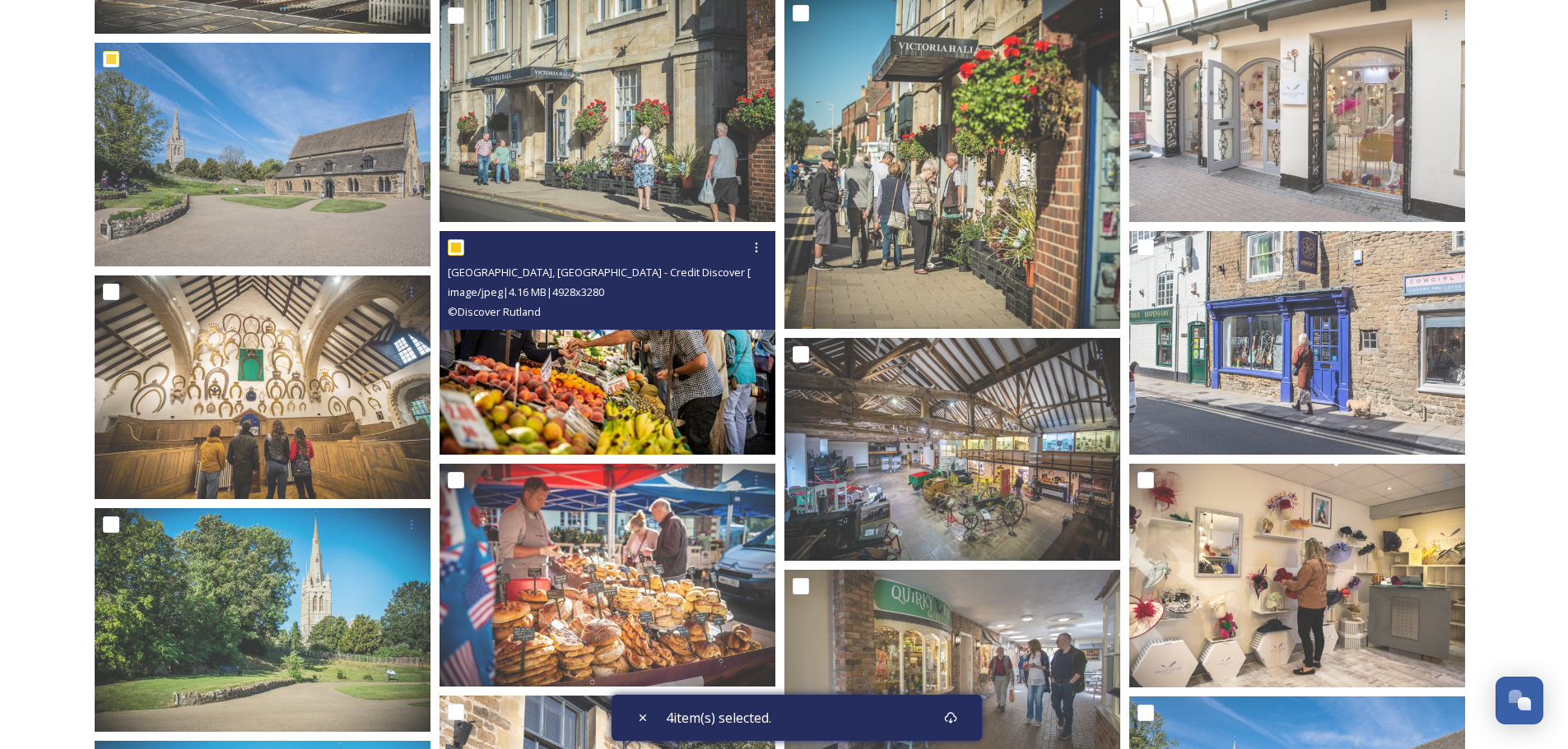
scroll to position [786, 0]
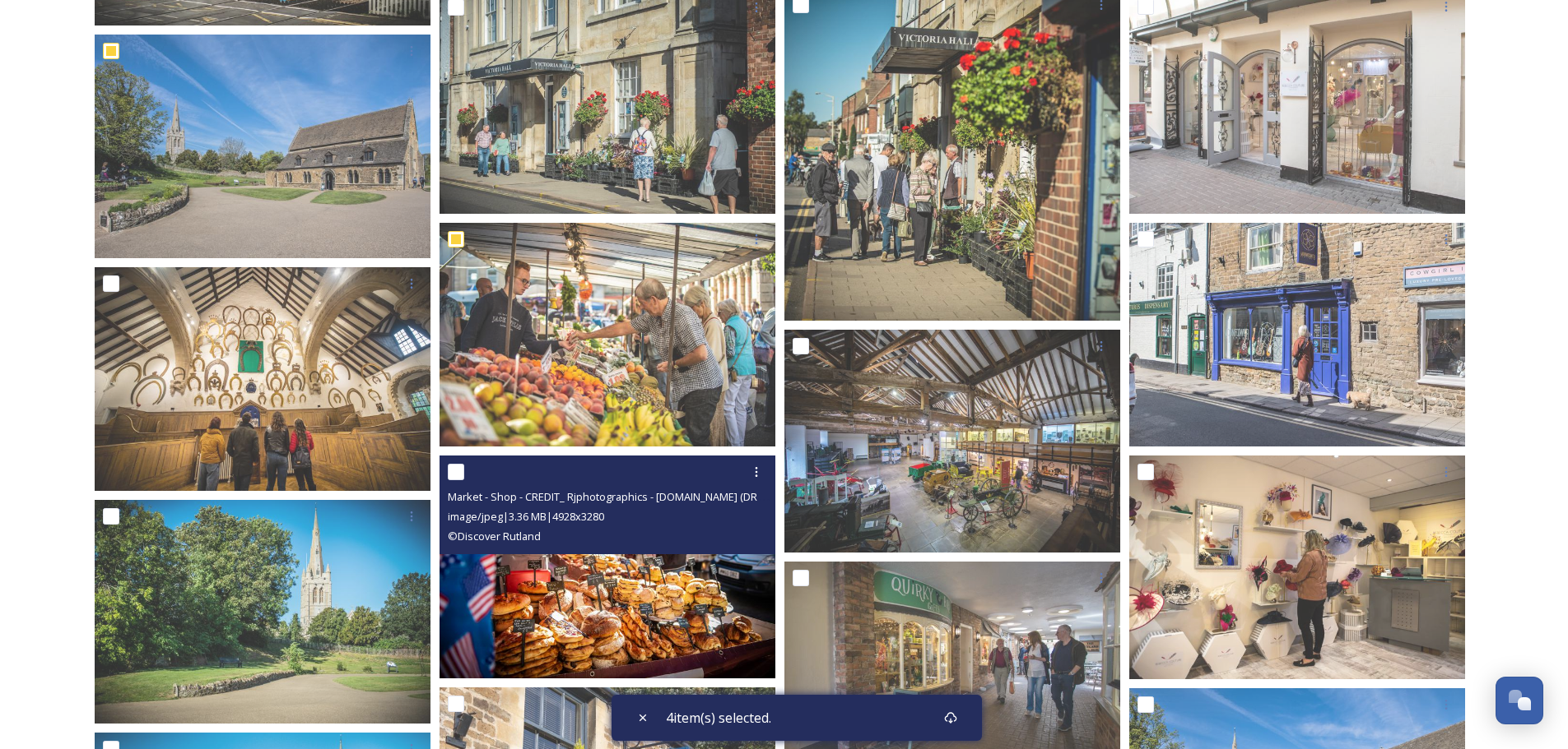
click at [460, 480] on div at bounding box center [609, 472] width 324 height 30
click at [455, 469] on input "checkbox" at bounding box center [456, 472] width 16 height 16
checkbox input "true"
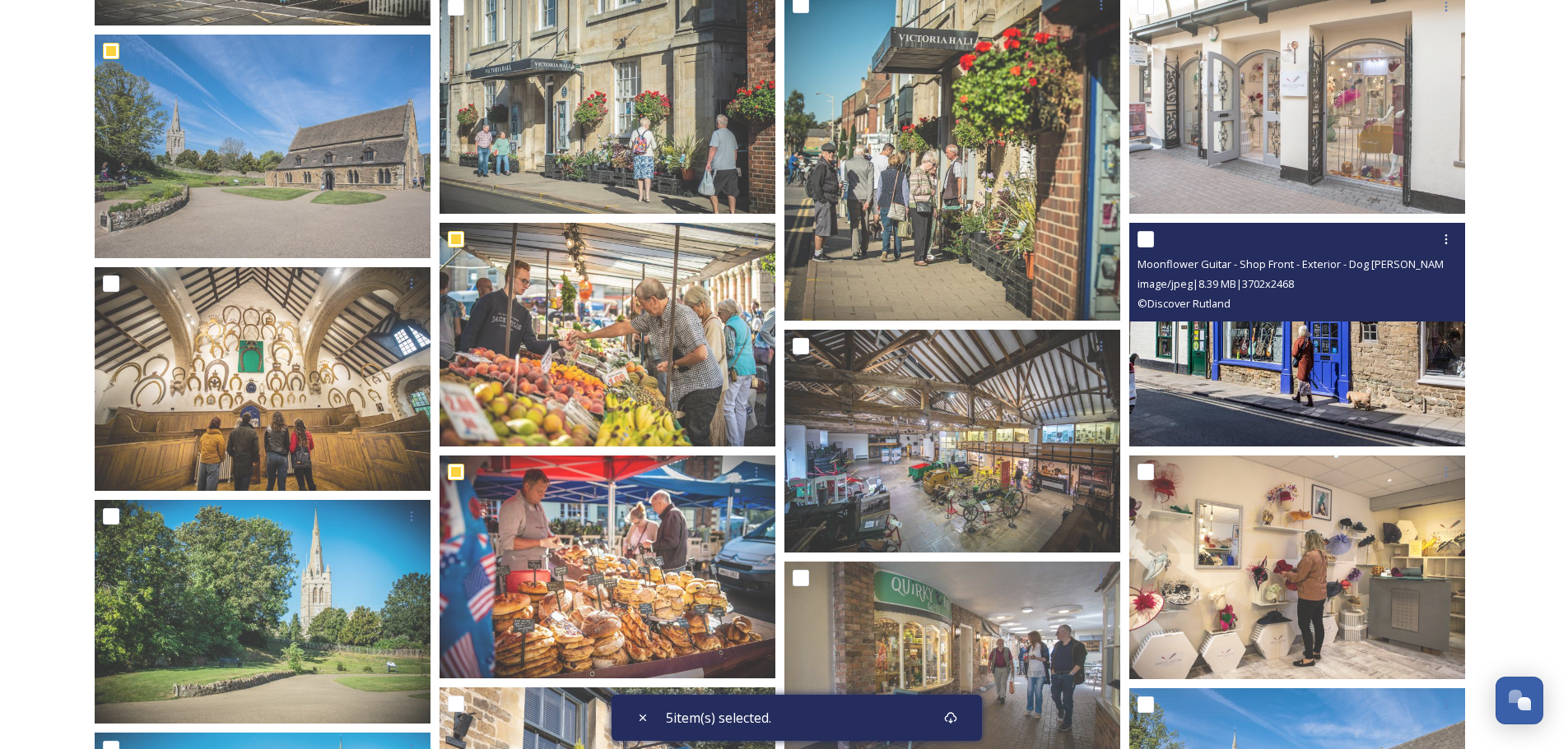
click at [1363, 293] on div "image/jpeg | 8.39 MB | 3702 x 2468" at bounding box center [1299, 284] width 324 height 20
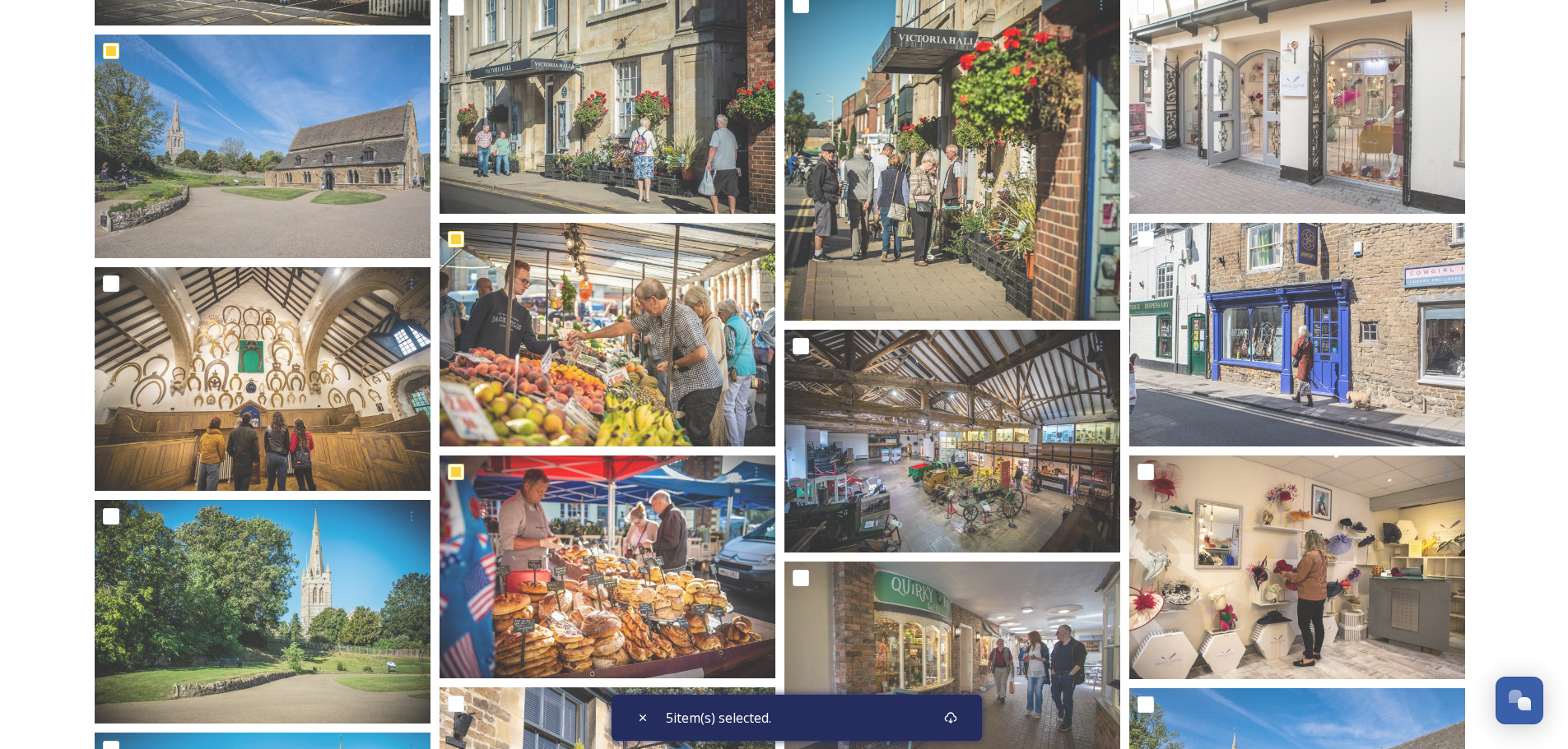
click at [910, 721] on div "5 item(s) selected." at bounding box center [796, 718] width 370 height 46
click at [952, 718] on icon at bounding box center [950, 718] width 13 height 13
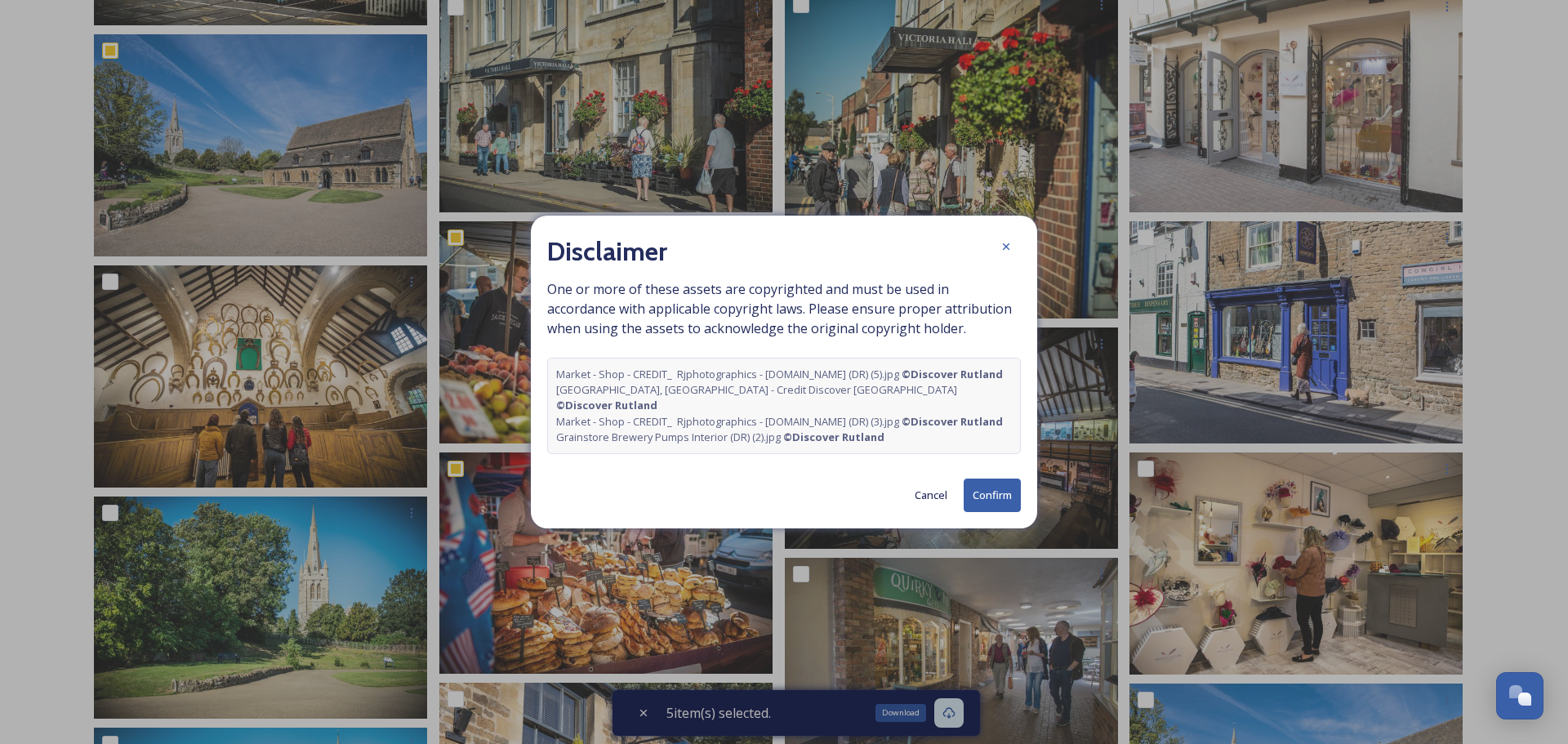
click at [996, 512] on button "Confirm" at bounding box center [992, 495] width 57 height 33
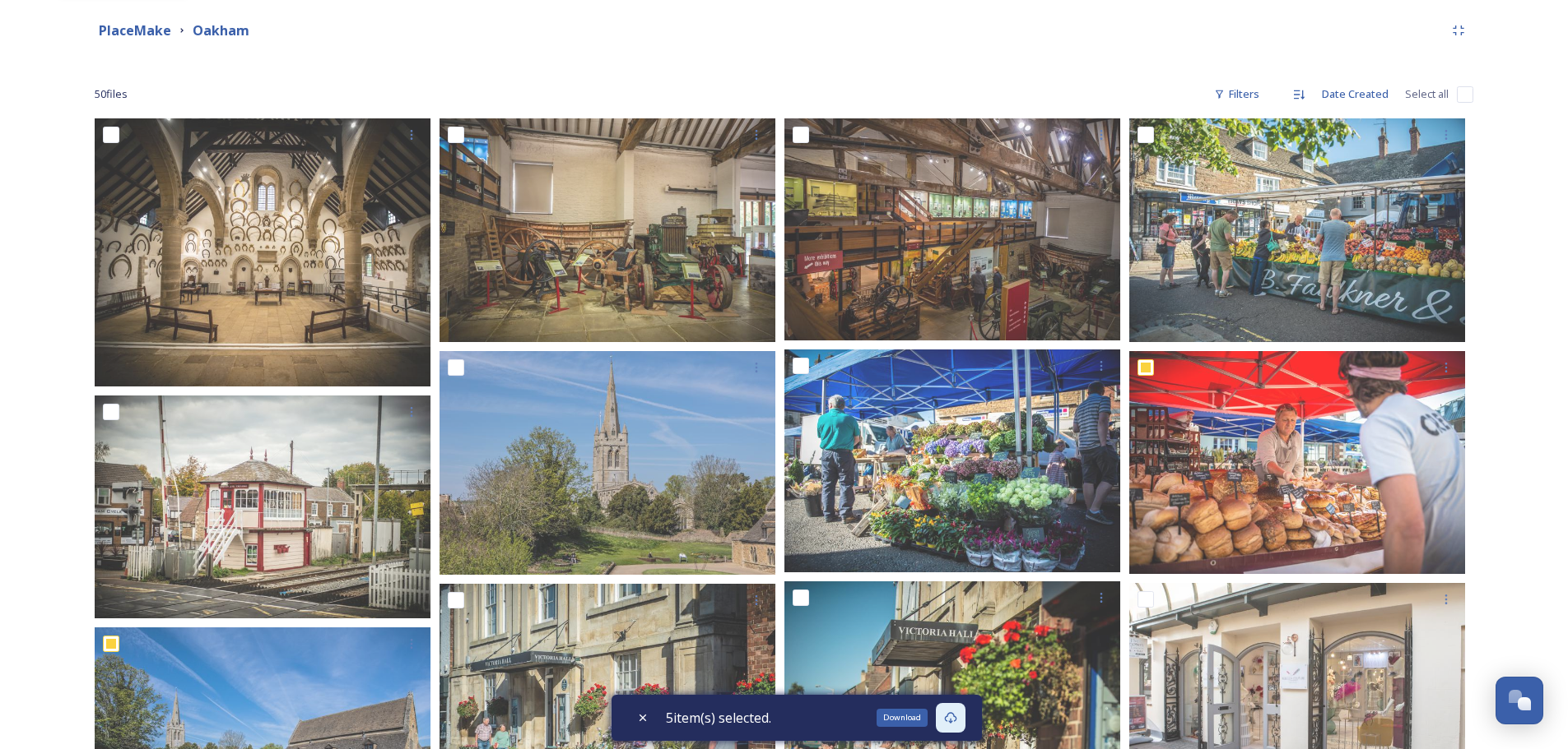
scroll to position [0, 0]
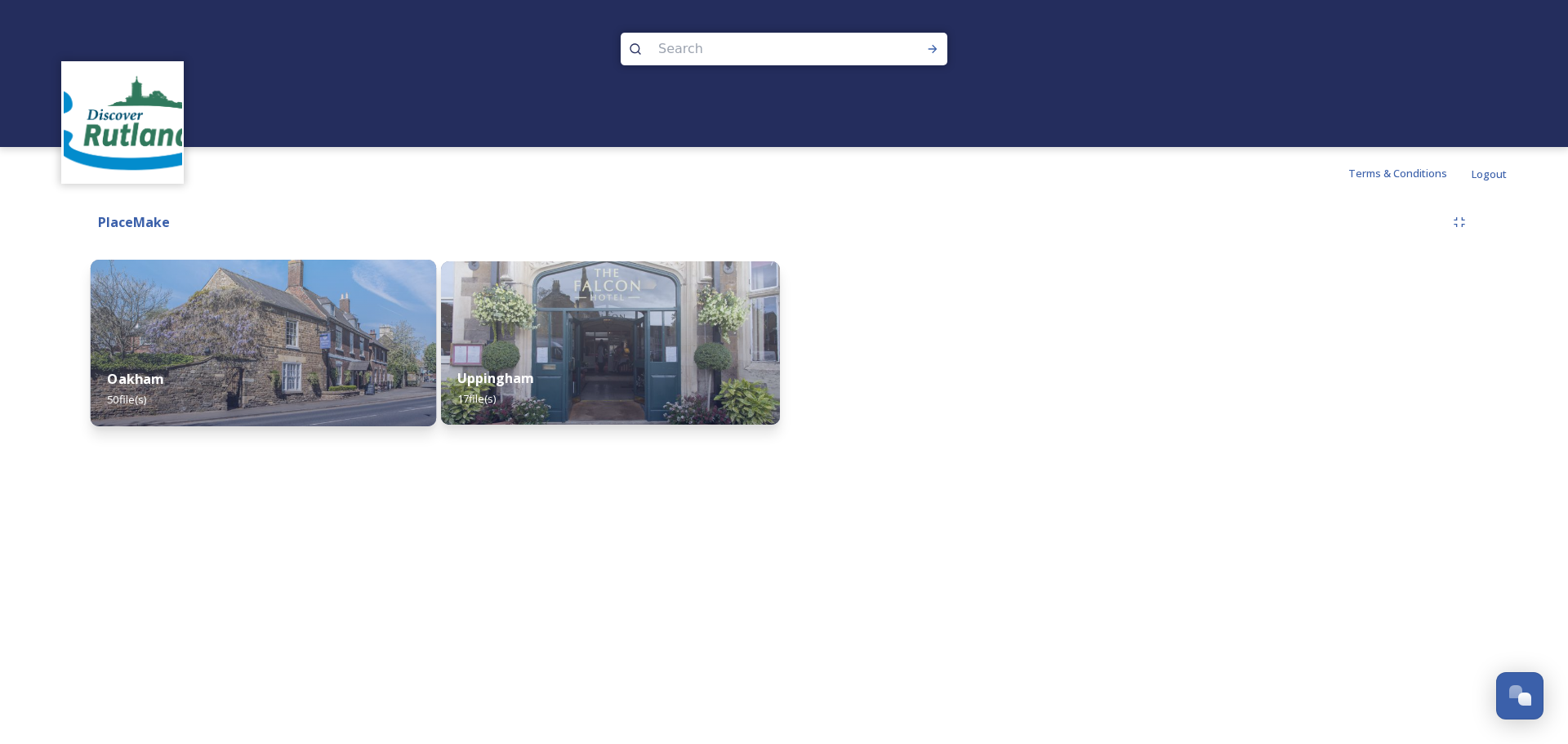
click at [151, 318] on img at bounding box center [263, 343] width 346 height 167
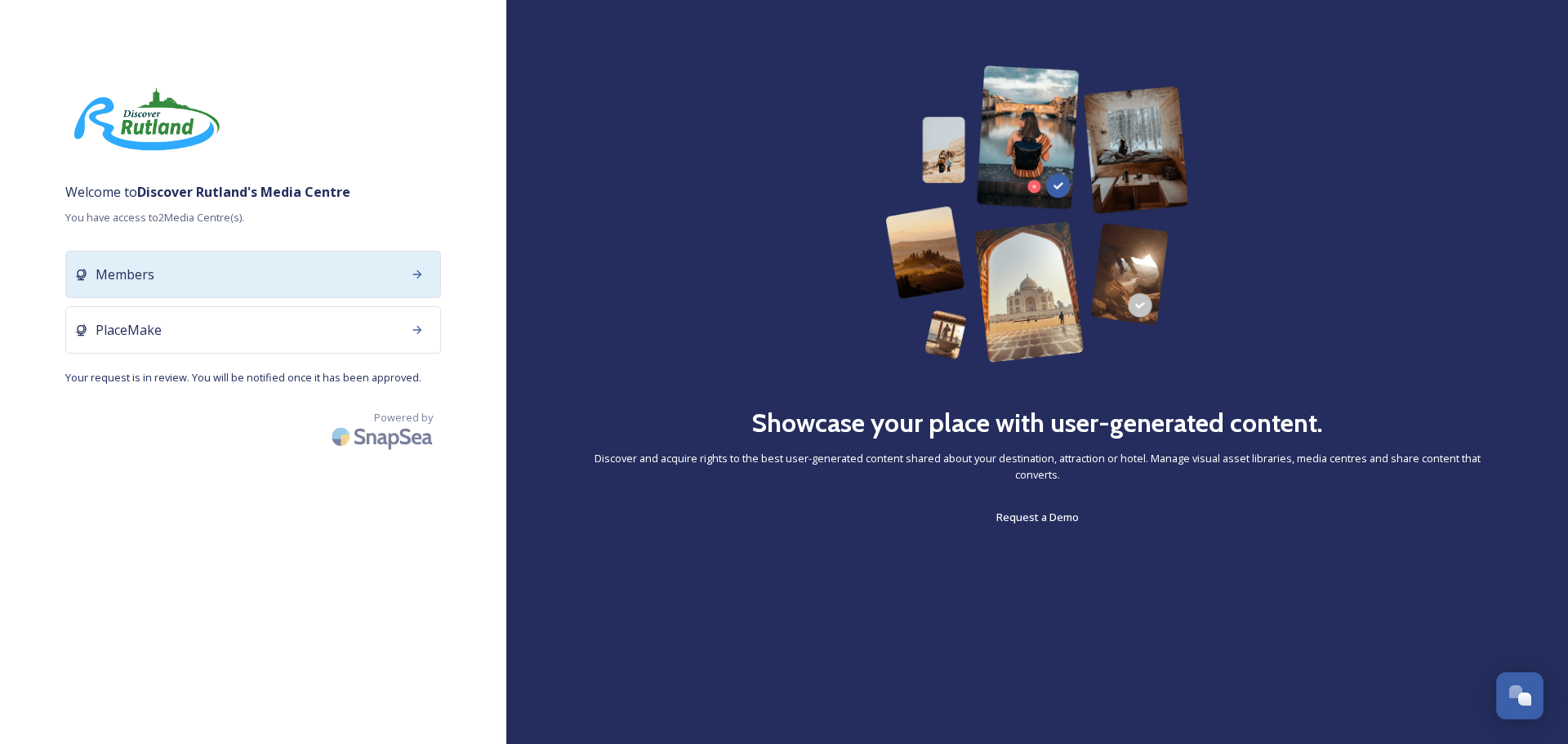
click at [150, 293] on div "Members" at bounding box center [253, 274] width 376 height 47
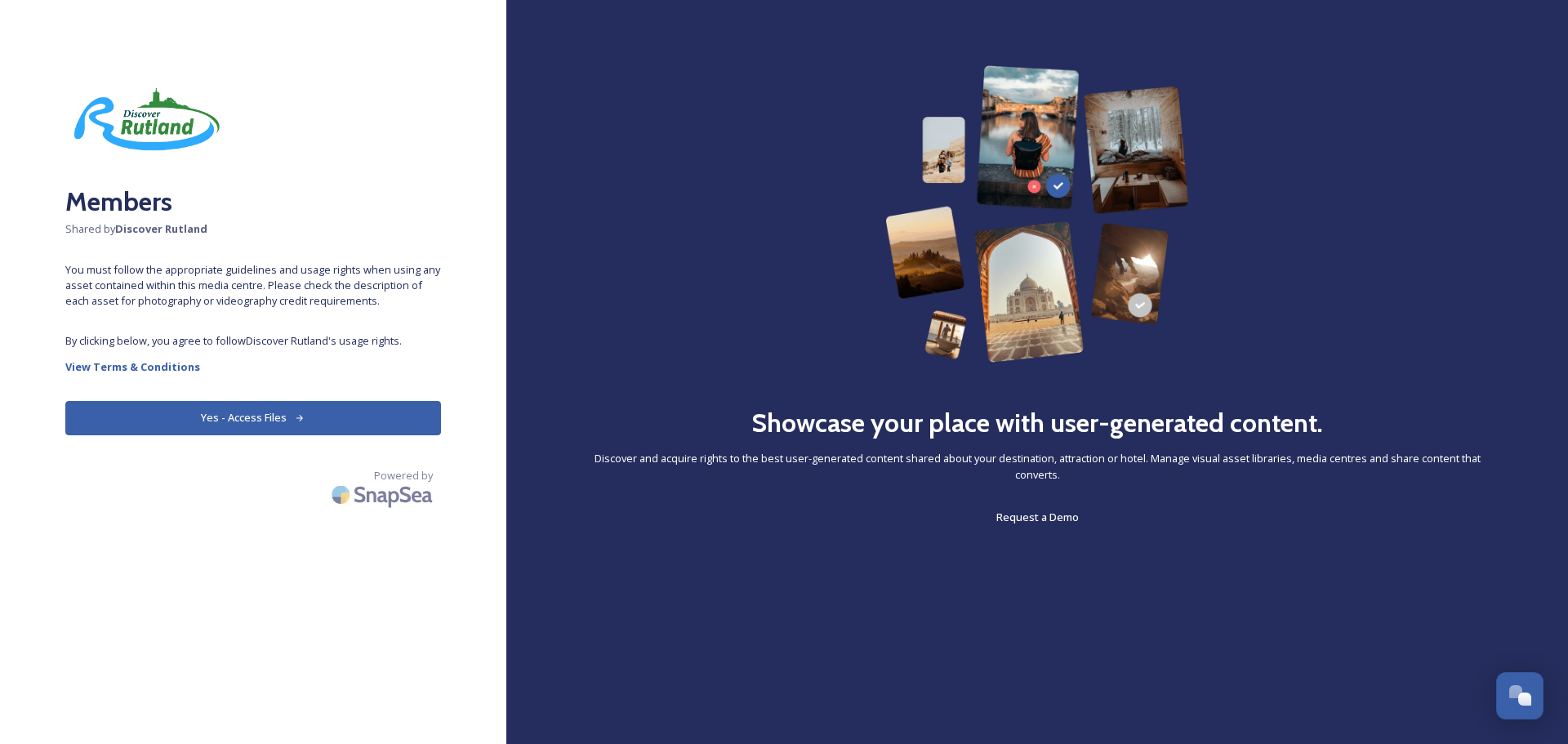
click at [292, 430] on button "Yes - Access Files" at bounding box center [253, 417] width 376 height 33
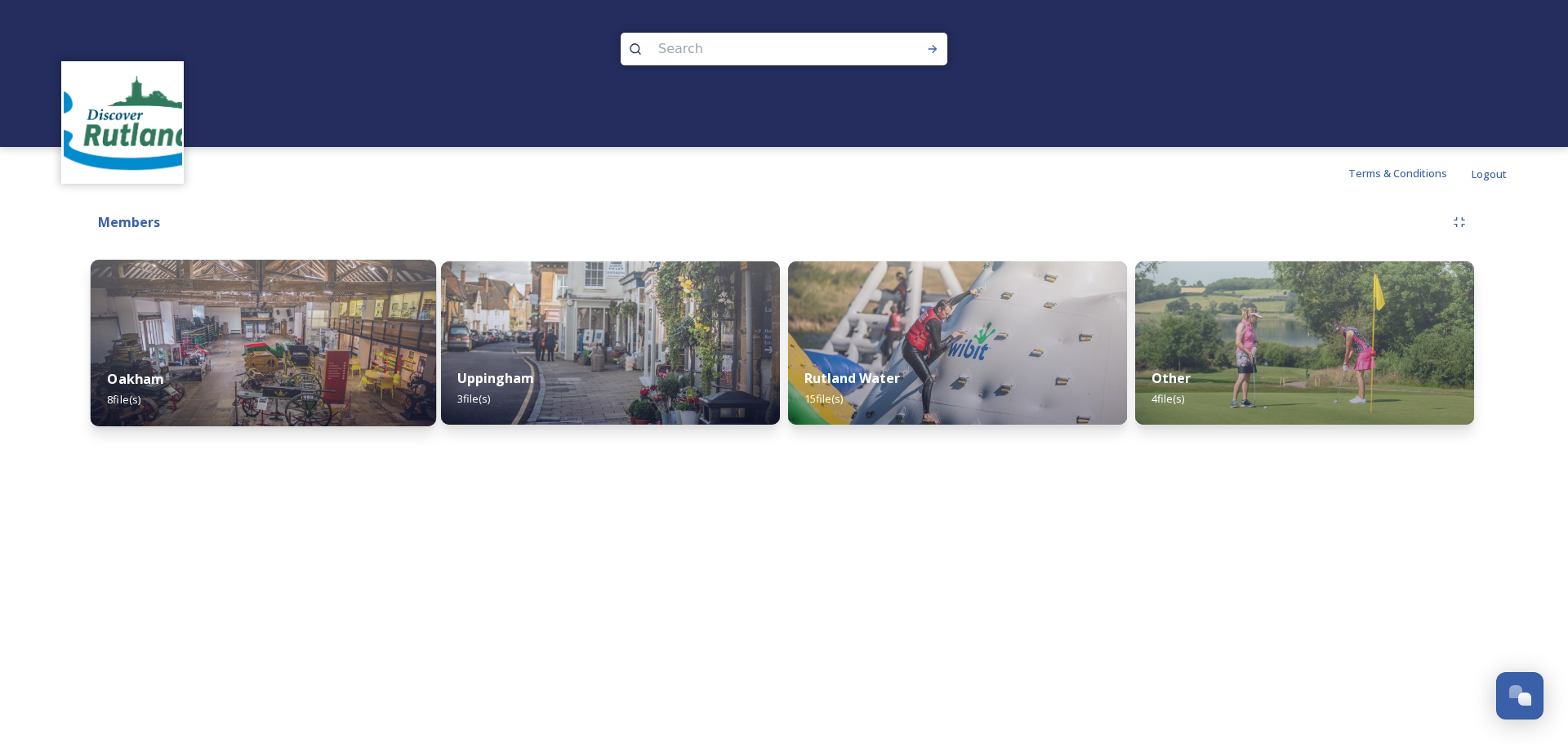
click at [289, 323] on img at bounding box center [263, 343] width 346 height 167
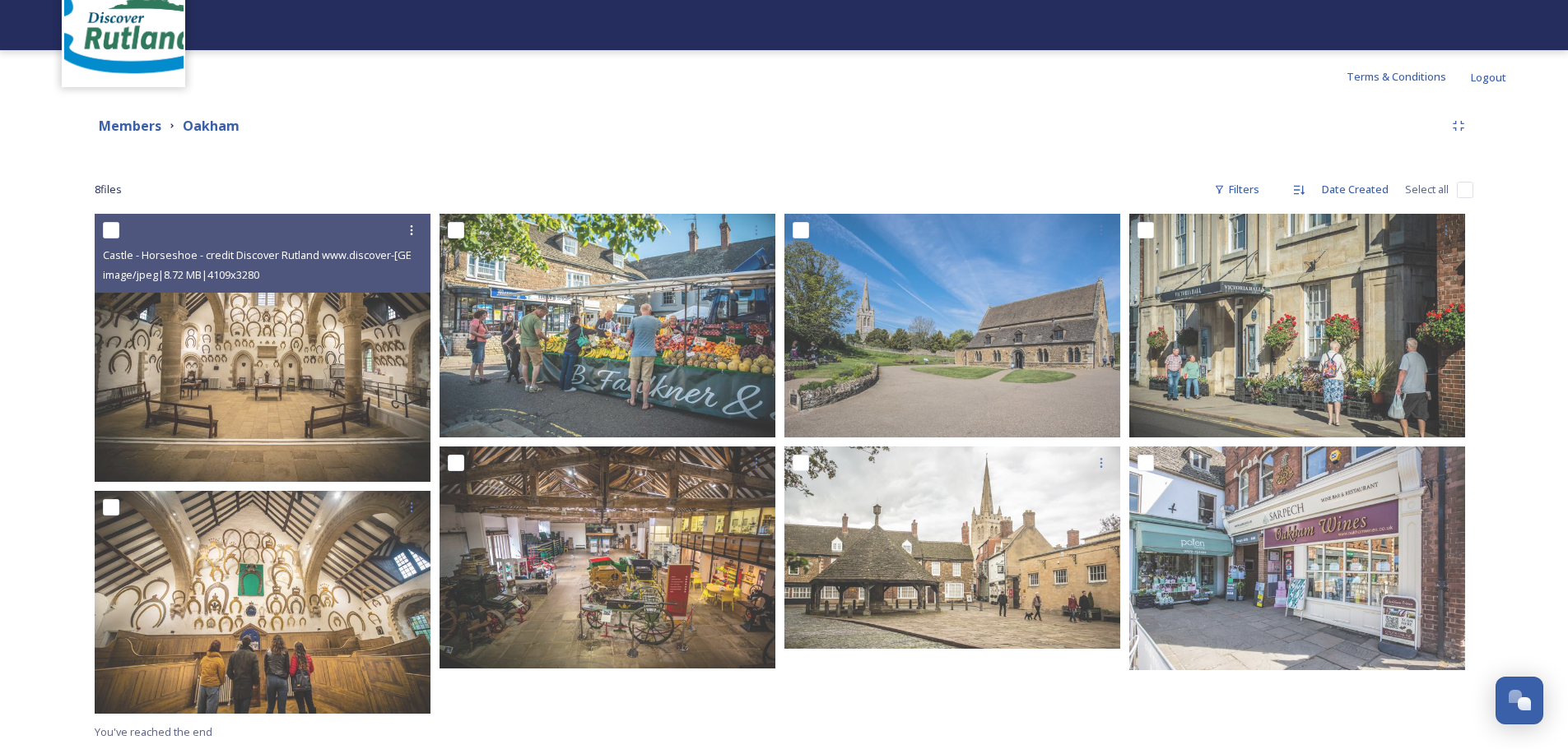
scroll to position [99, 0]
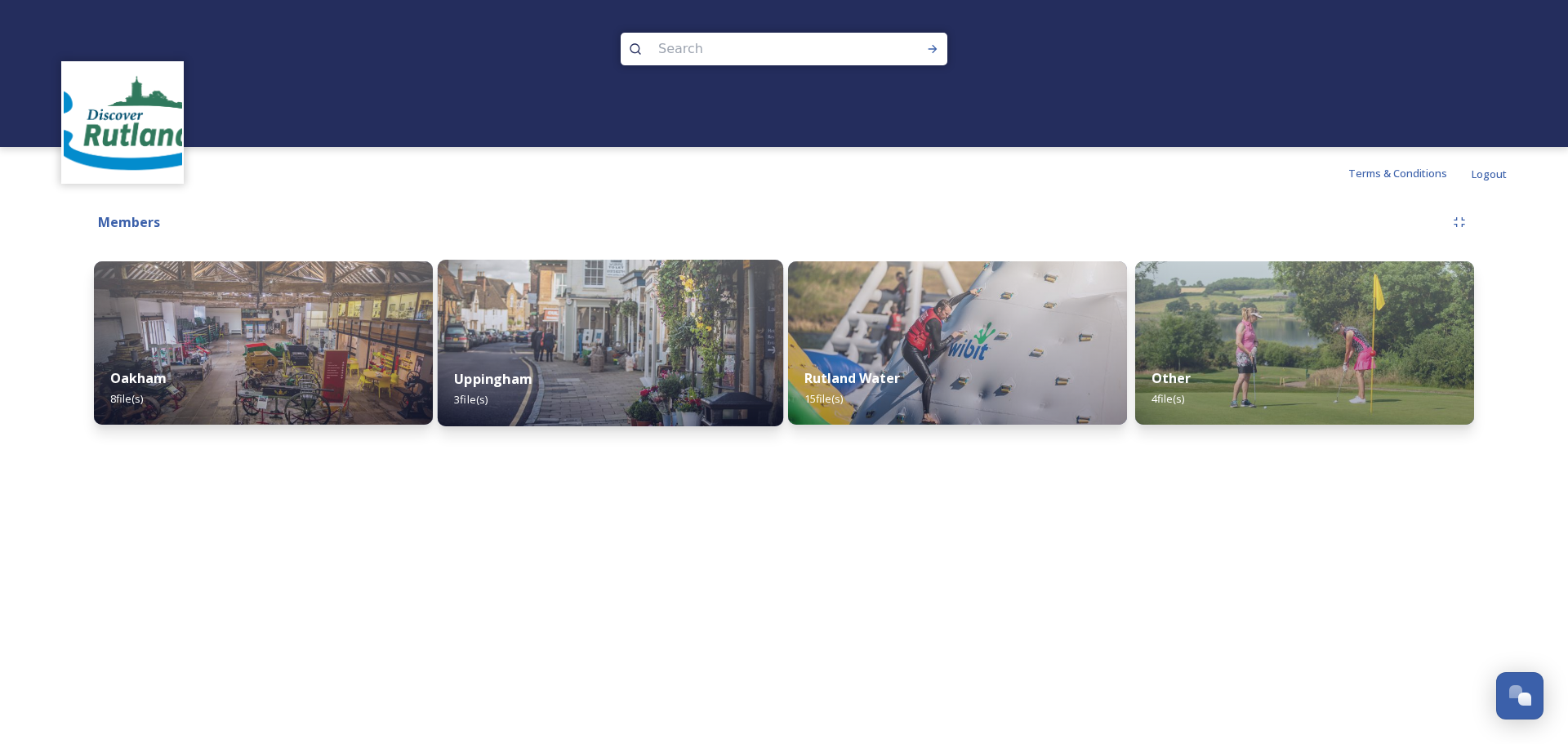
click at [595, 345] on img at bounding box center [610, 343] width 346 height 167
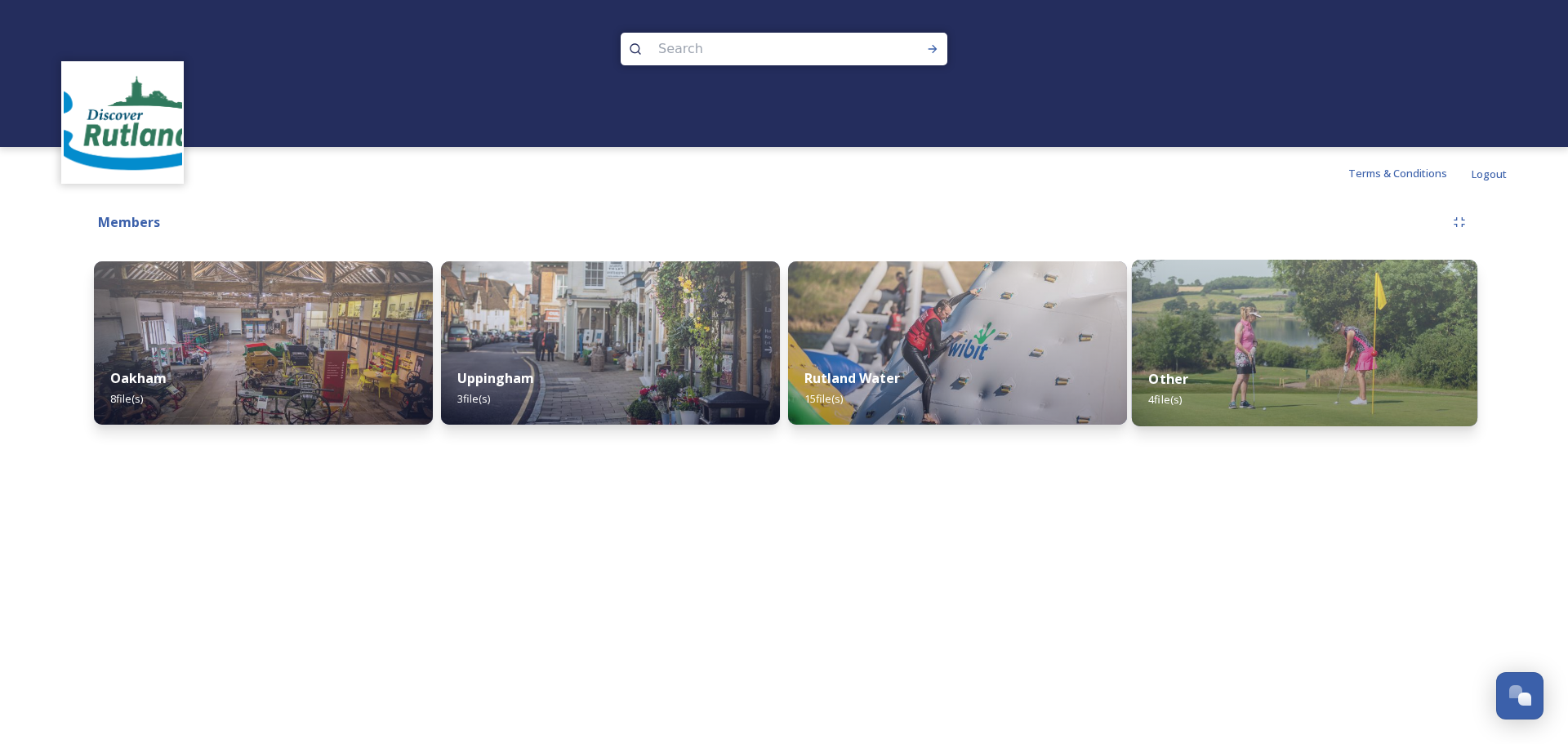
click at [1191, 344] on img at bounding box center [1304, 343] width 346 height 167
